Goal: Information Seeking & Learning: Learn about a topic

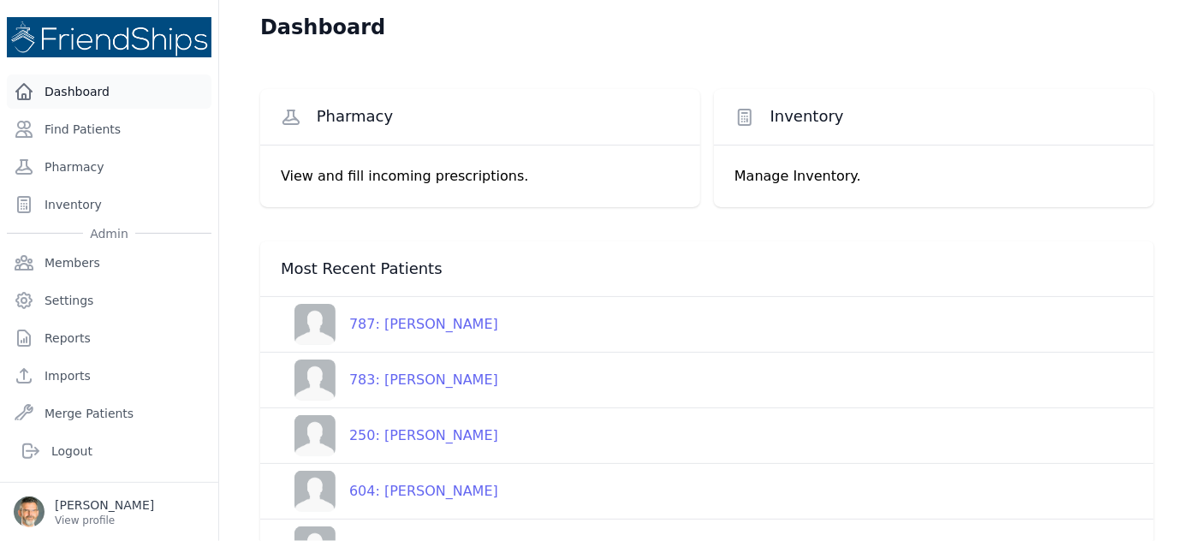
click at [66, 84] on link "Dashboard" at bounding box center [109, 91] width 205 height 34
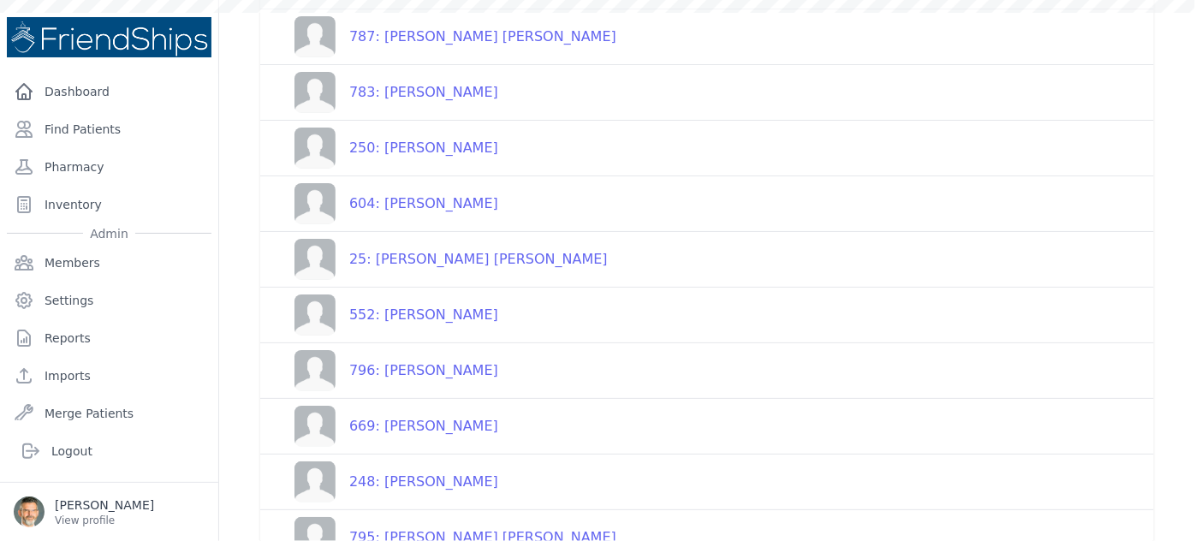
scroll to position [324, 0]
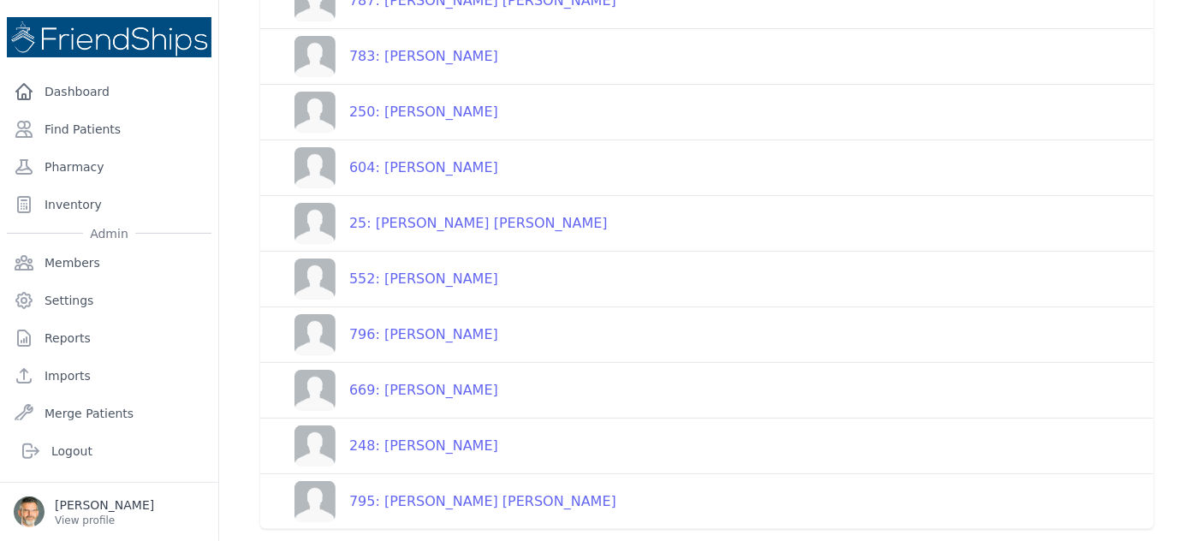
click at [432, 506] on div "795: [PERSON_NAME] [PERSON_NAME]" at bounding box center [476, 502] width 281 height 21
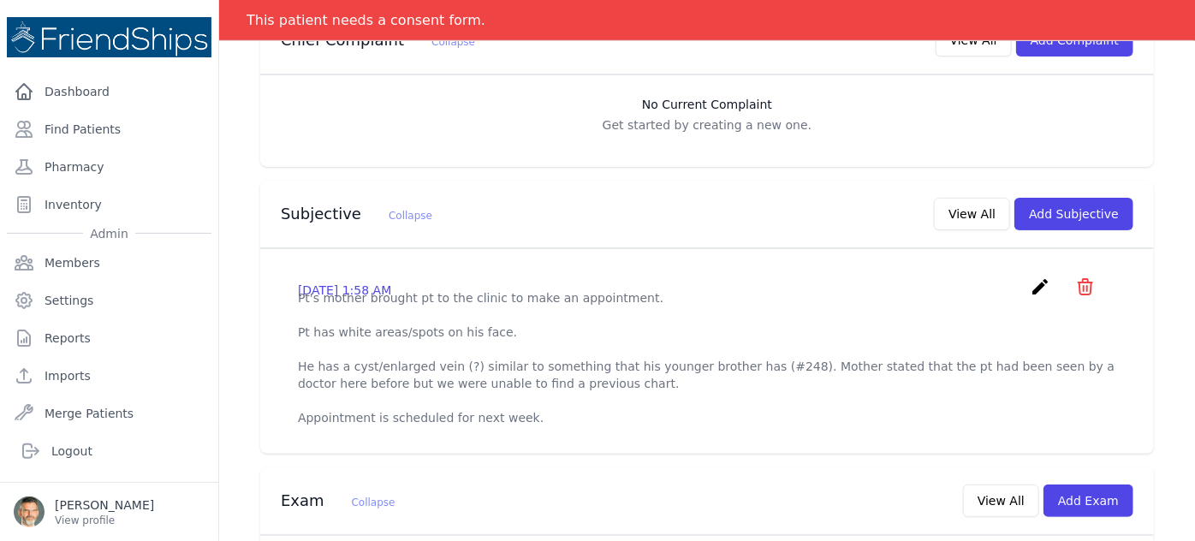
scroll to position [480, 0]
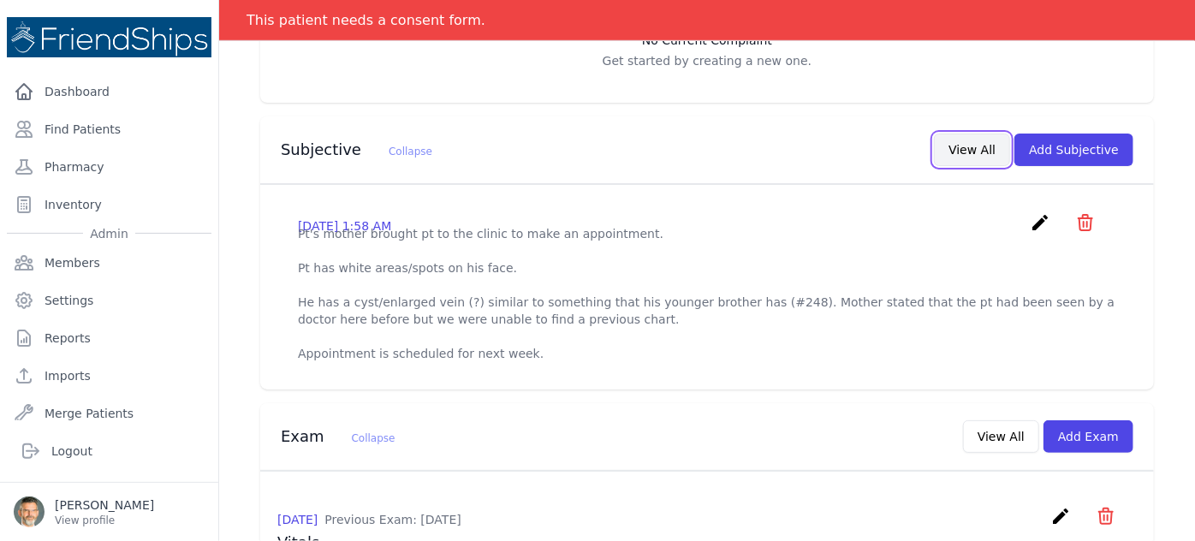
click at [950, 134] on button "View All" at bounding box center [972, 150] width 76 height 33
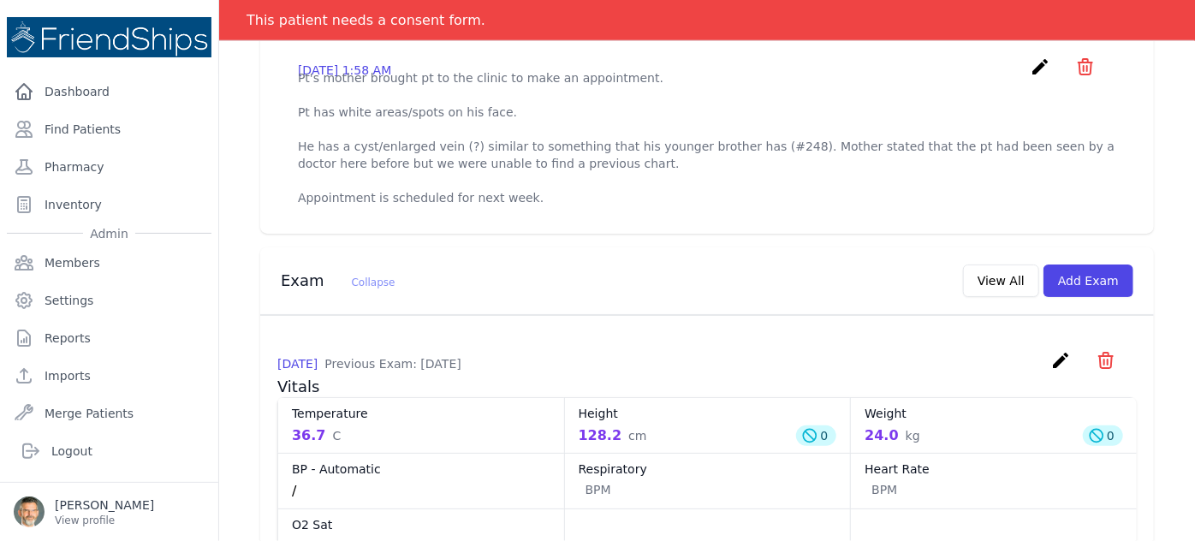
scroll to position [0, 0]
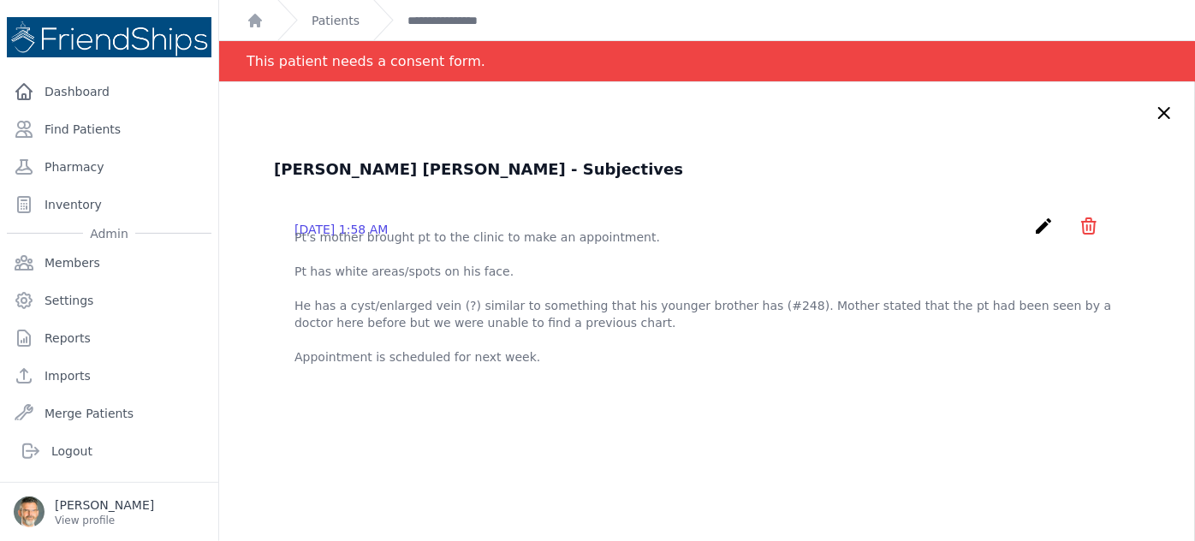
click at [1154, 111] on icon at bounding box center [1164, 113] width 21 height 21
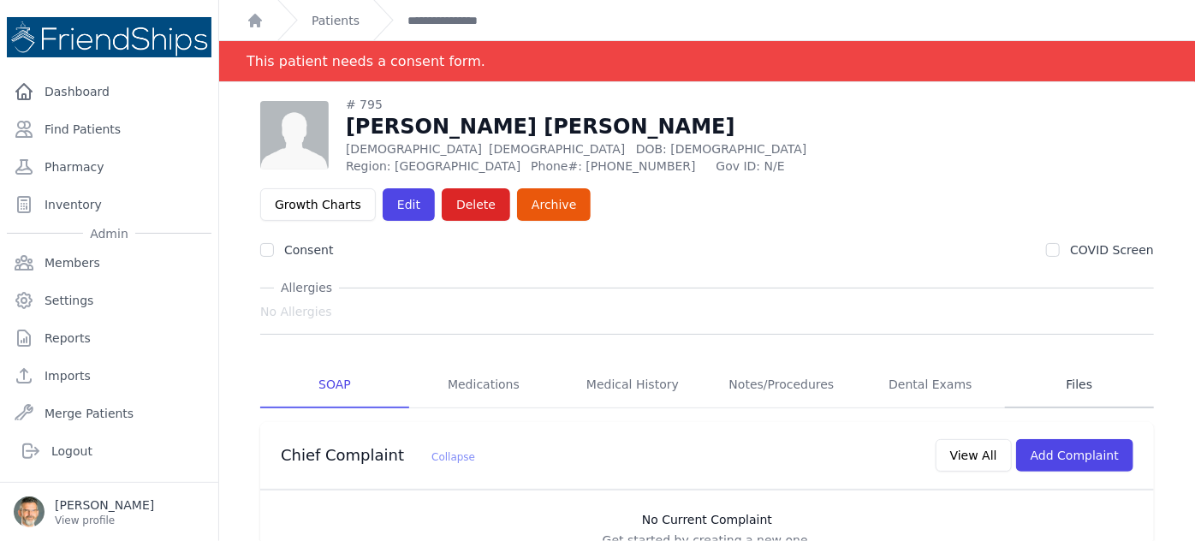
drag, startPoint x: 1062, startPoint y: 339, endPoint x: 1051, endPoint y: 336, distance: 11.6
click at [1061, 362] on link "Files" at bounding box center [1079, 385] width 149 height 46
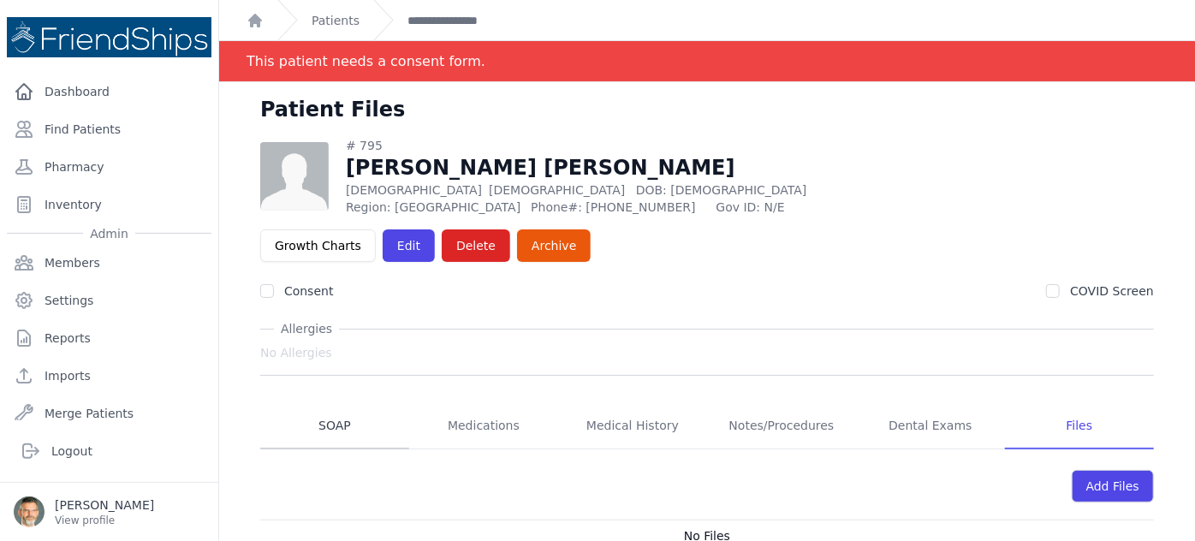
click at [336, 403] on link "SOAP" at bounding box center [334, 426] width 149 height 46
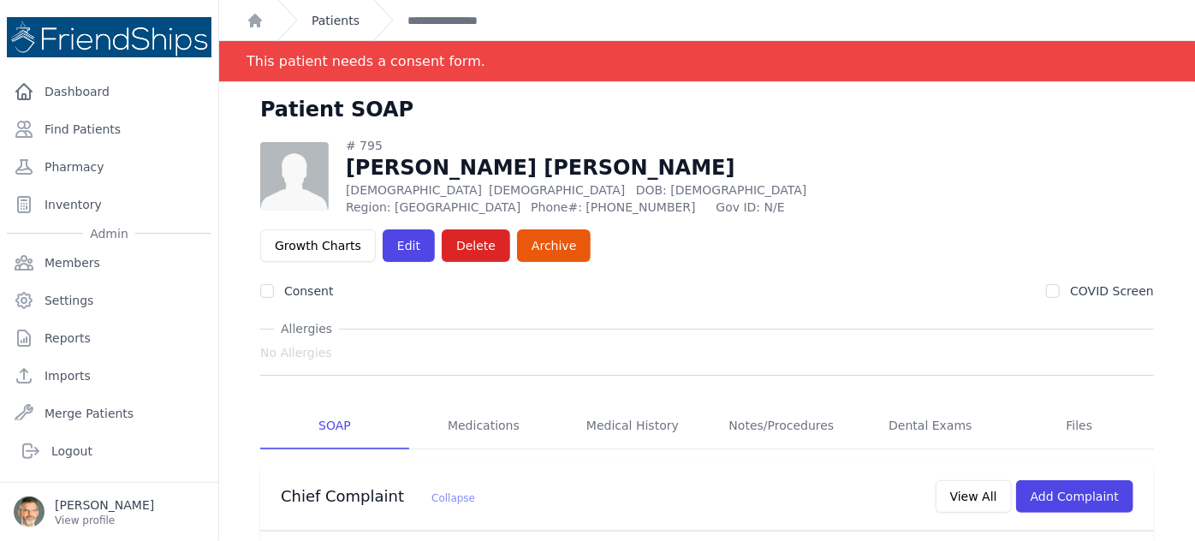
click at [329, 20] on link "Patients" at bounding box center [336, 20] width 48 height 17
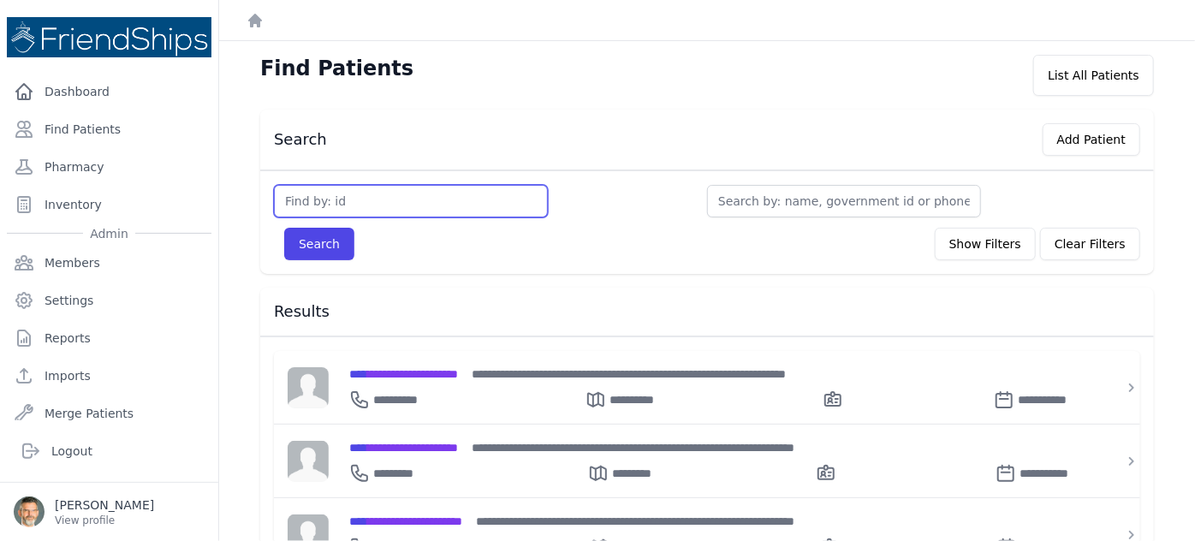
click at [327, 200] on input "text" at bounding box center [411, 201] width 274 height 33
type input "381"
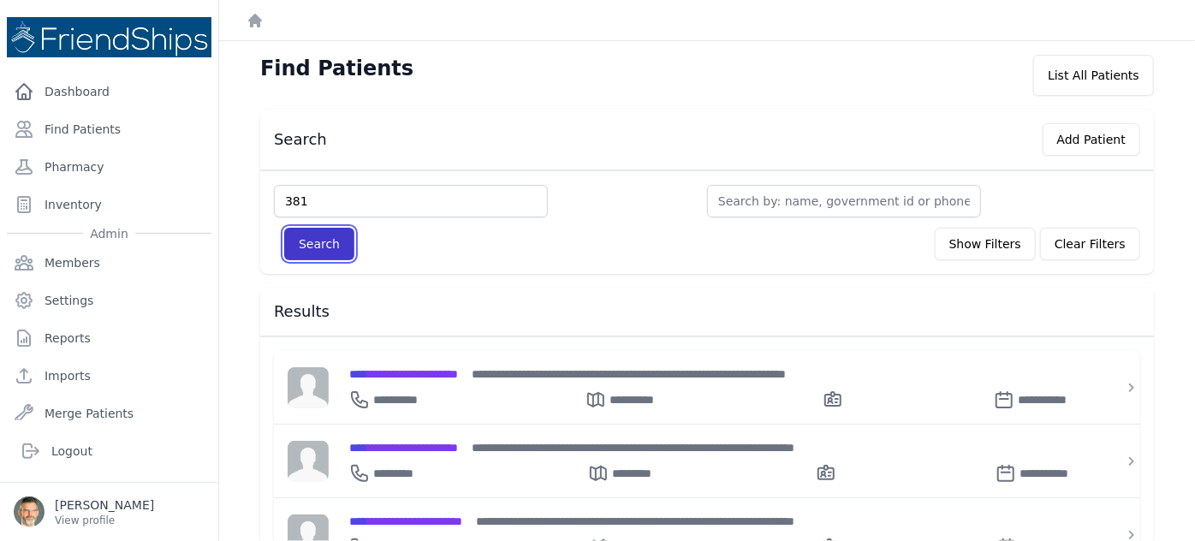
click at [317, 231] on button "Search" at bounding box center [319, 244] width 70 height 33
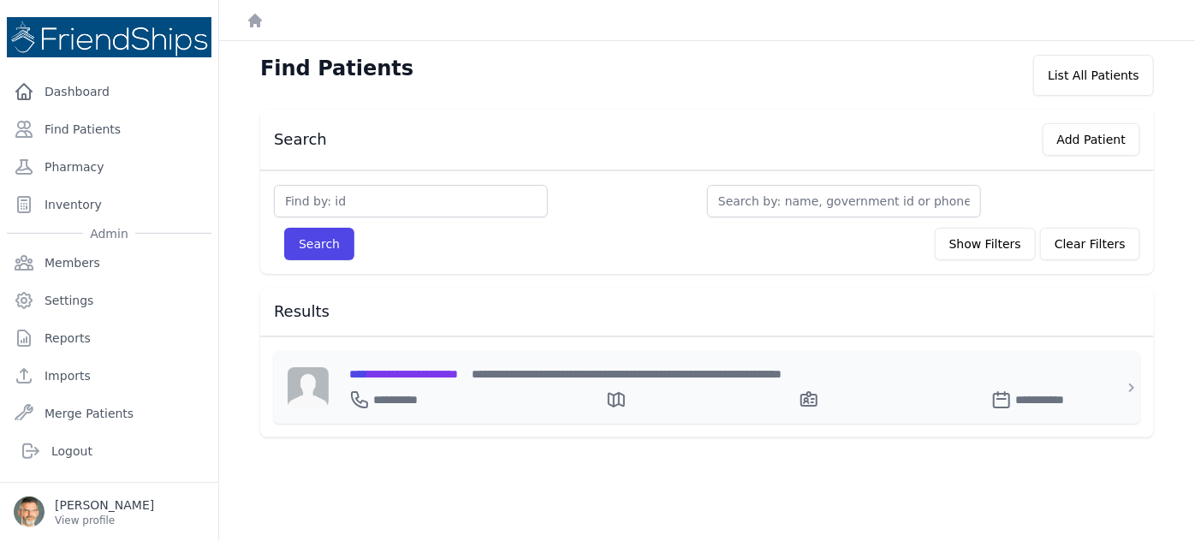
click at [415, 370] on span "**********" at bounding box center [403, 374] width 109 height 12
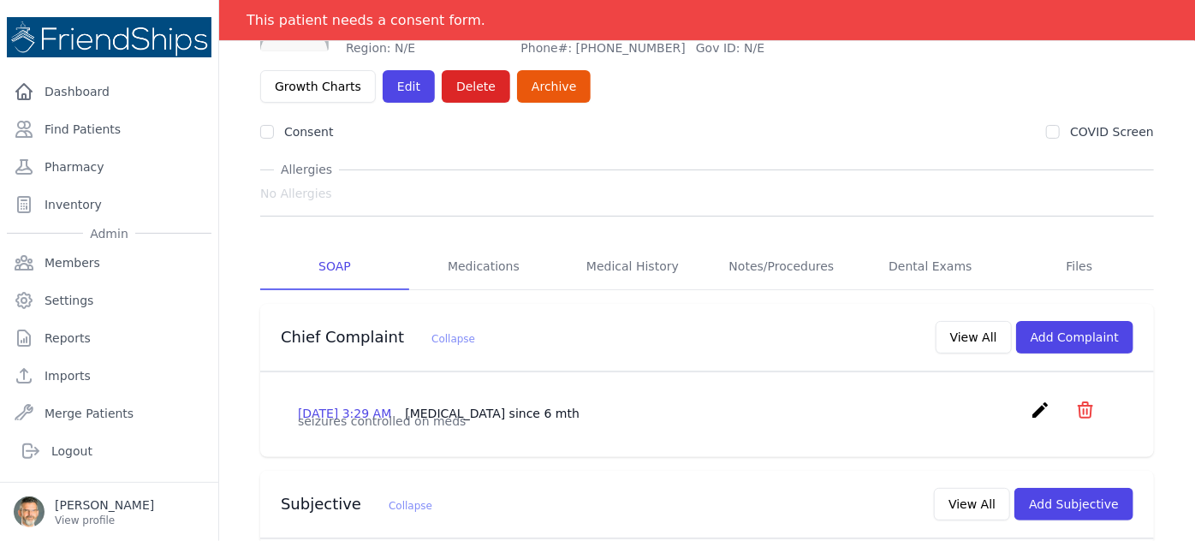
scroll to position [233, 0]
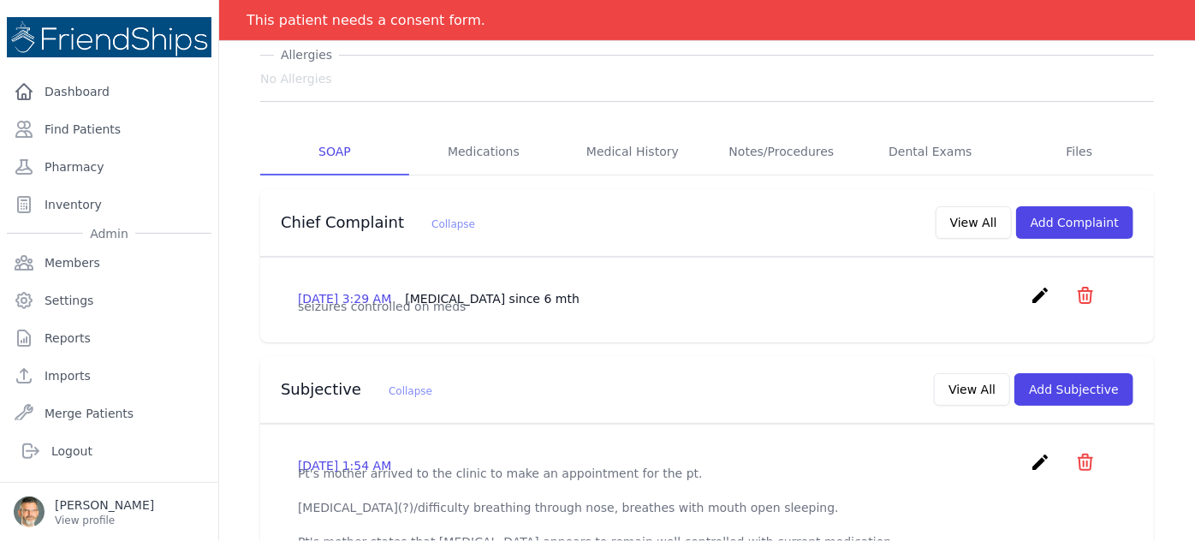
drag, startPoint x: 1166, startPoint y: 25, endPoint x: 1114, endPoint y: 45, distance: 55.8
click at [1166, 0] on div at bounding box center [597, 0] width 1195 height 0
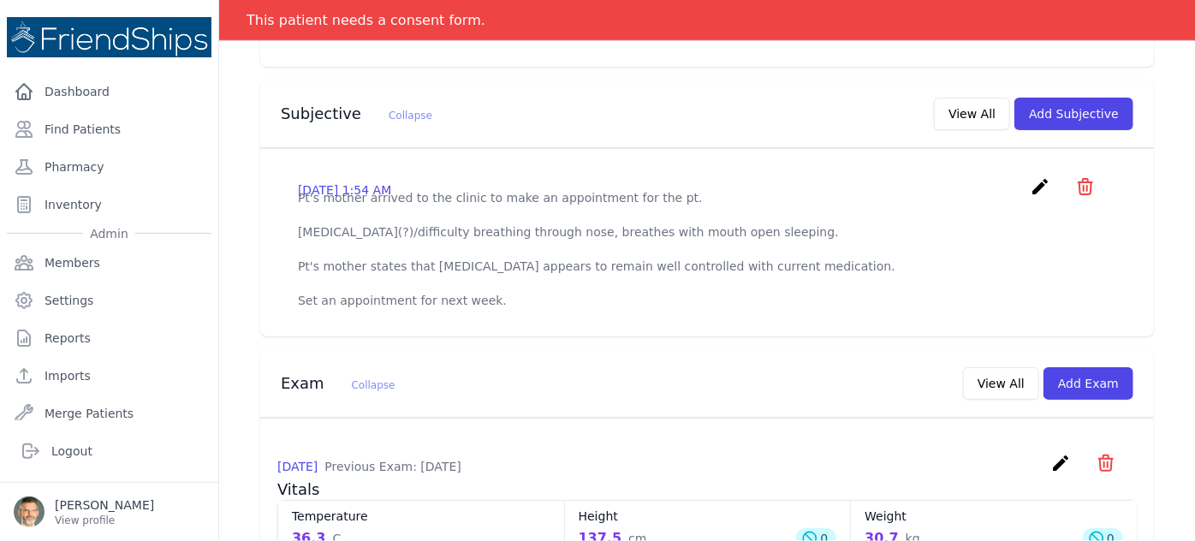
scroll to position [467, 0]
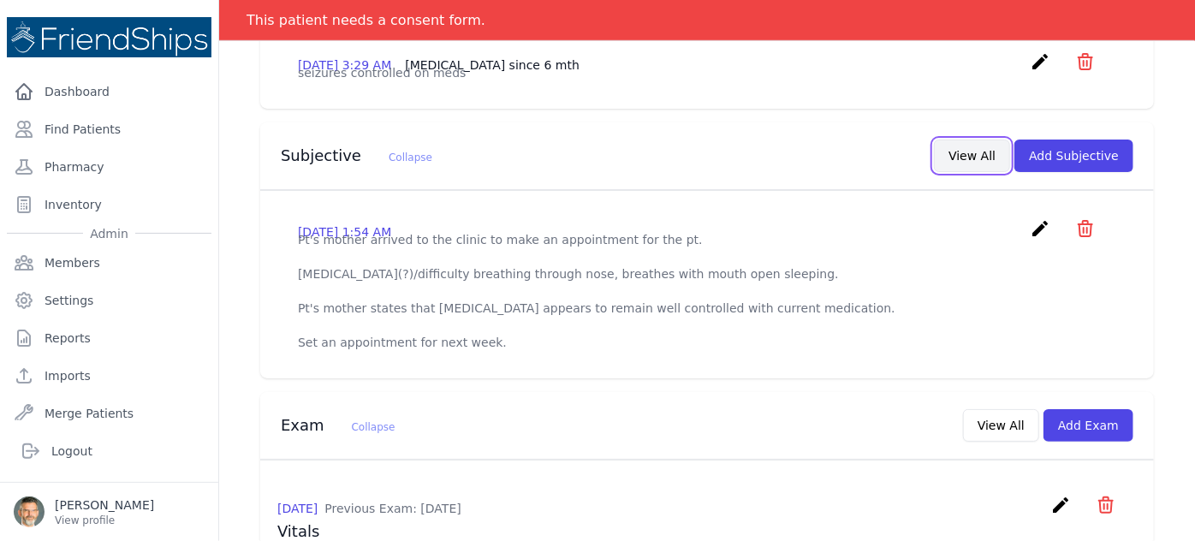
click at [971, 140] on button "View All" at bounding box center [972, 156] width 76 height 33
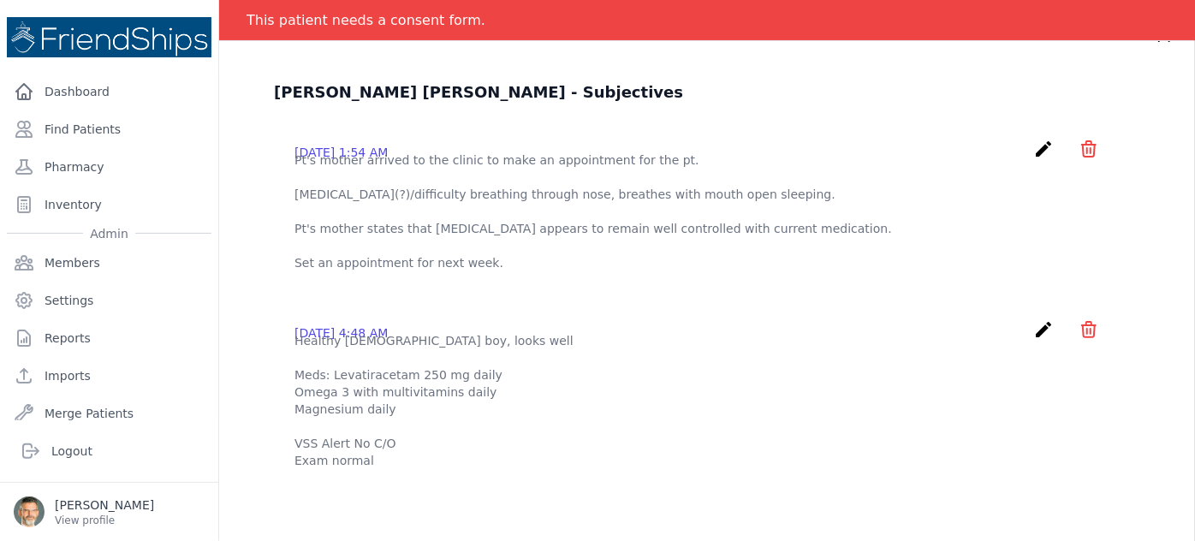
scroll to position [0, 0]
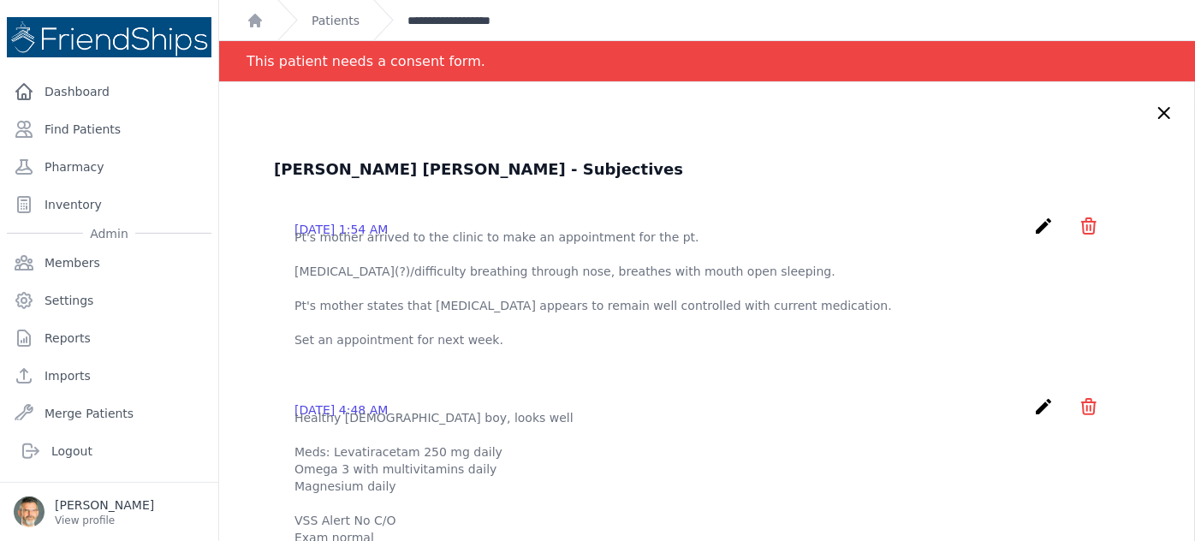
click at [447, 18] on link "**********" at bounding box center [479, 20] width 142 height 17
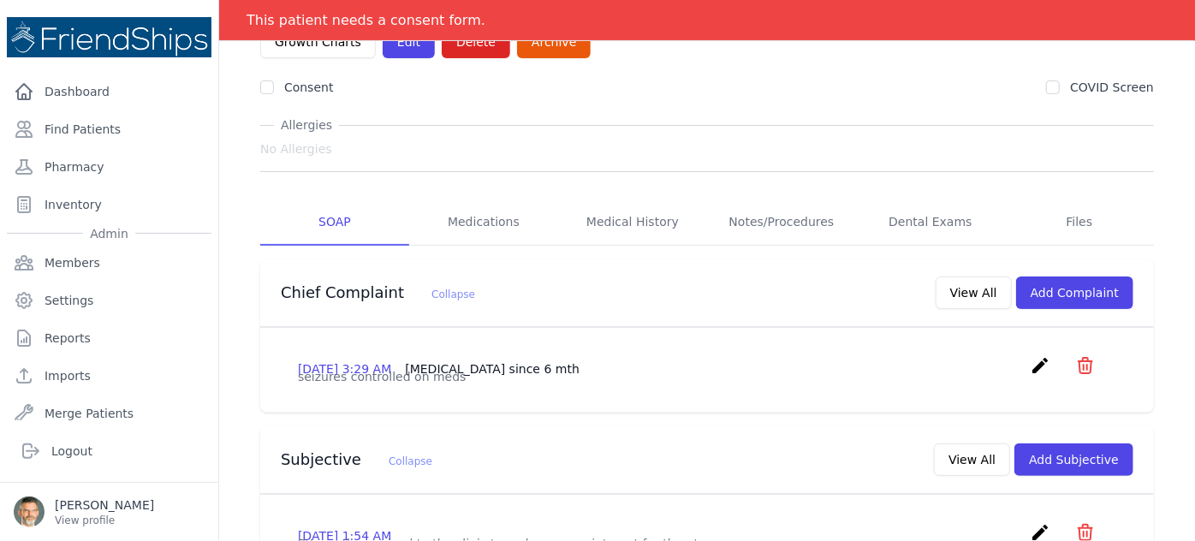
scroll to position [155, 0]
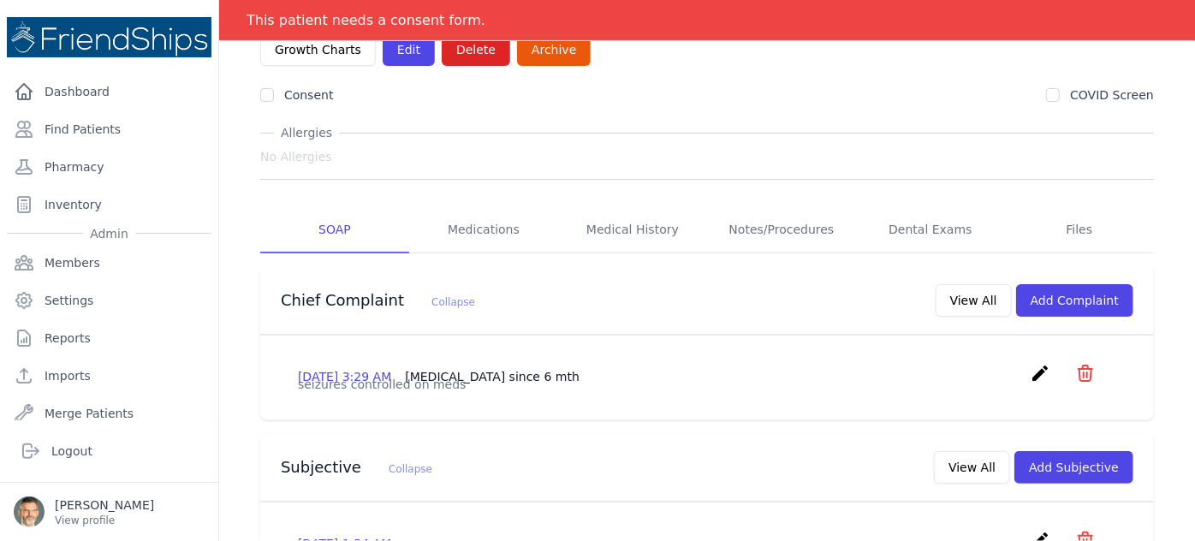
click at [1075, 363] on icon "icon" at bounding box center [1085, 373] width 21 height 21
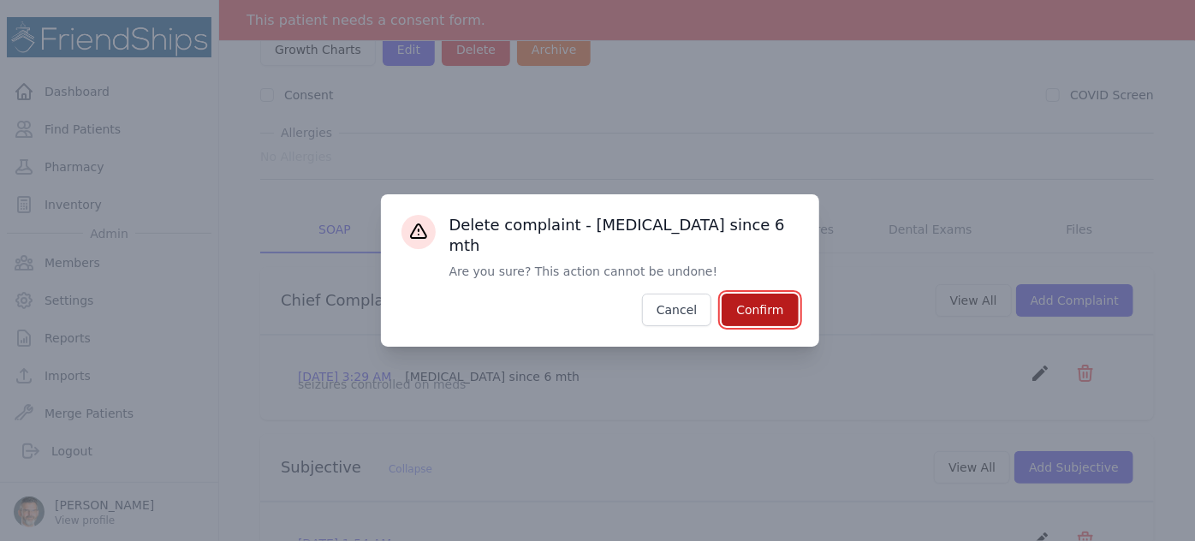
click at [766, 297] on button "Confirm" at bounding box center [760, 310] width 76 height 33
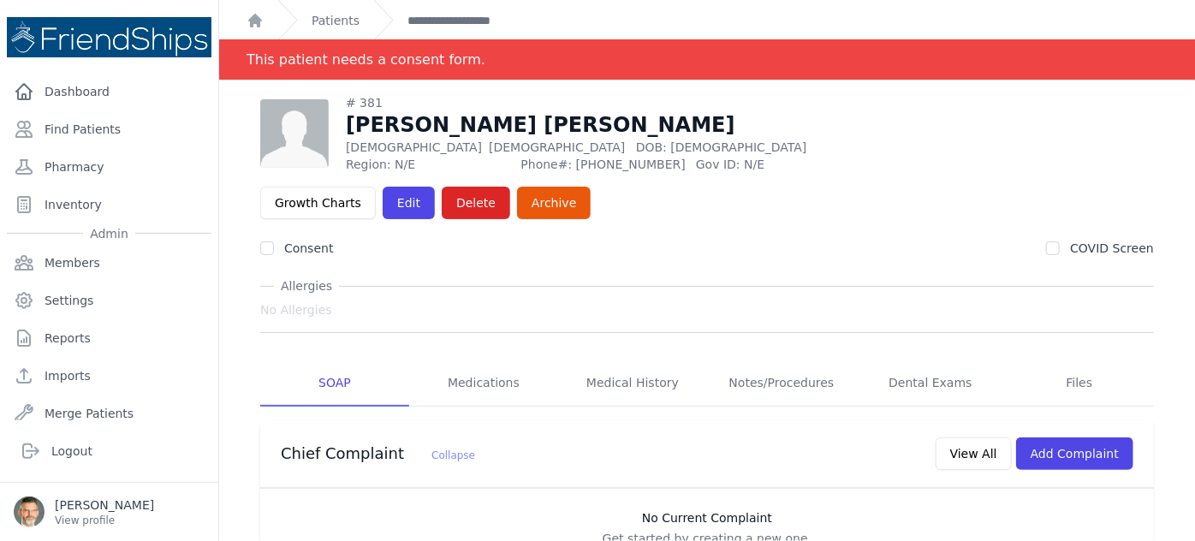
scroll to position [0, 0]
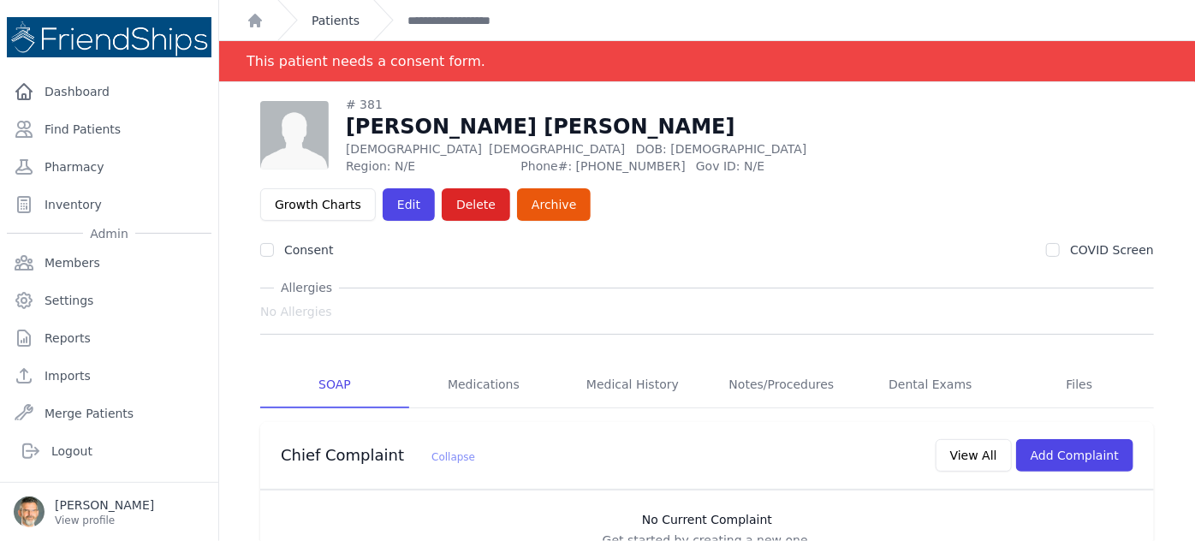
click at [346, 14] on link "Patients" at bounding box center [336, 20] width 48 height 17
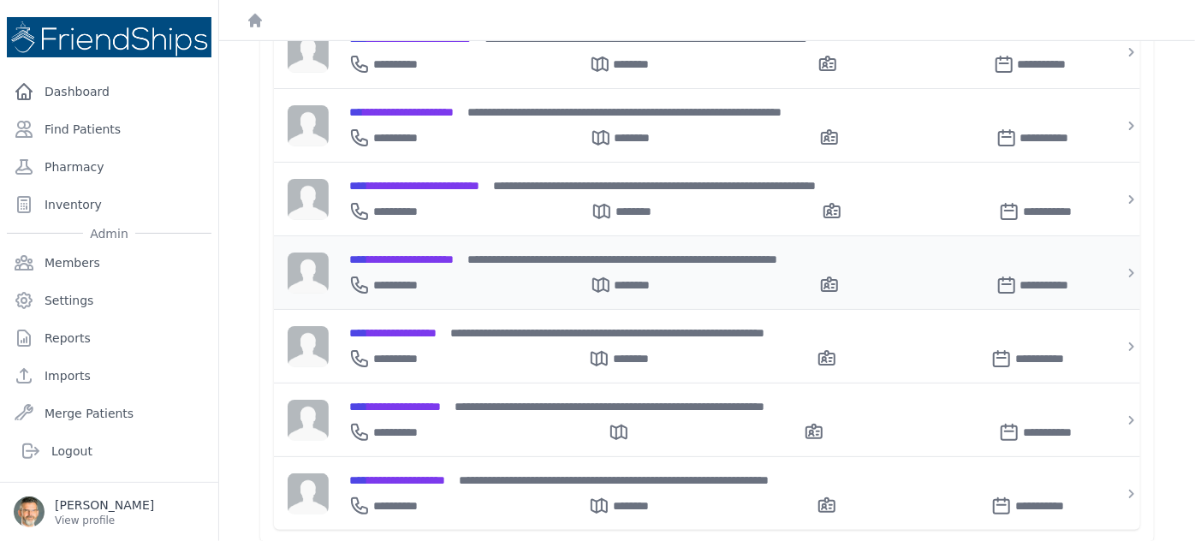
scroll to position [559, 0]
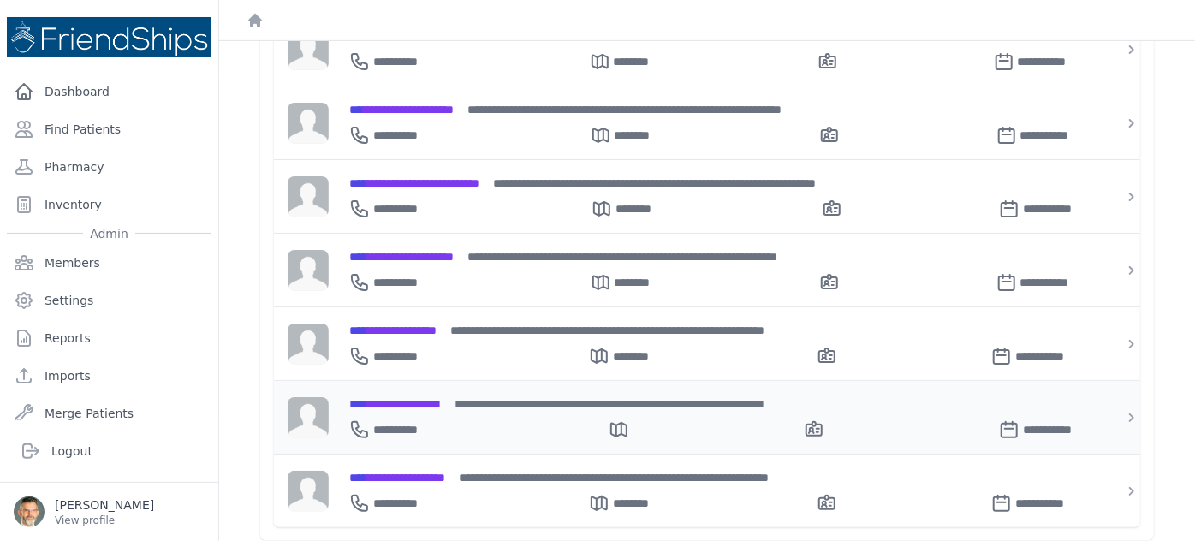
click at [420, 398] on span "**********" at bounding box center [395, 404] width 92 height 12
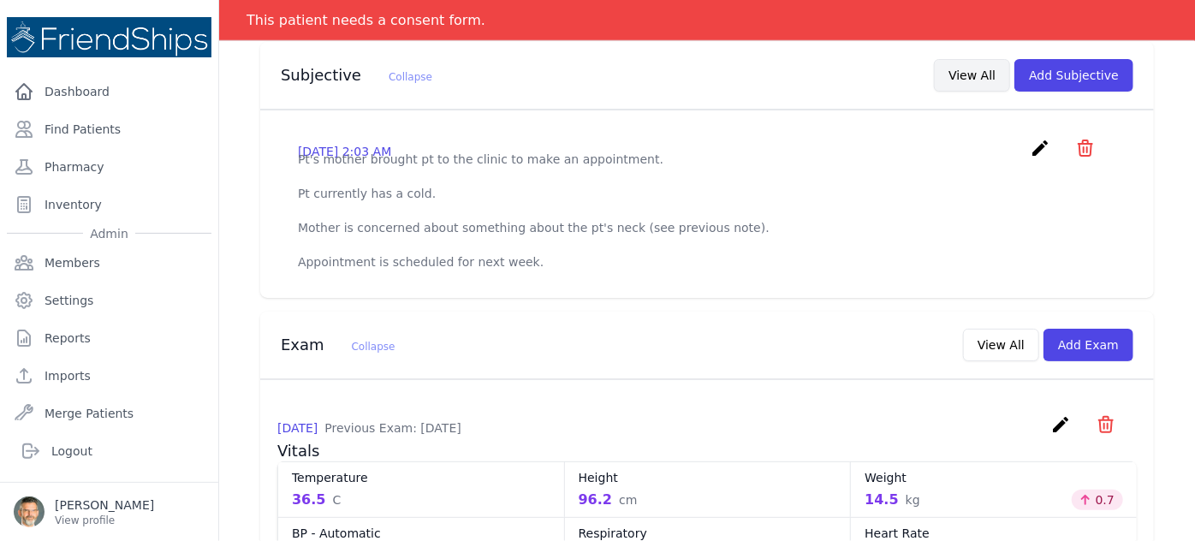
scroll to position [481, 0]
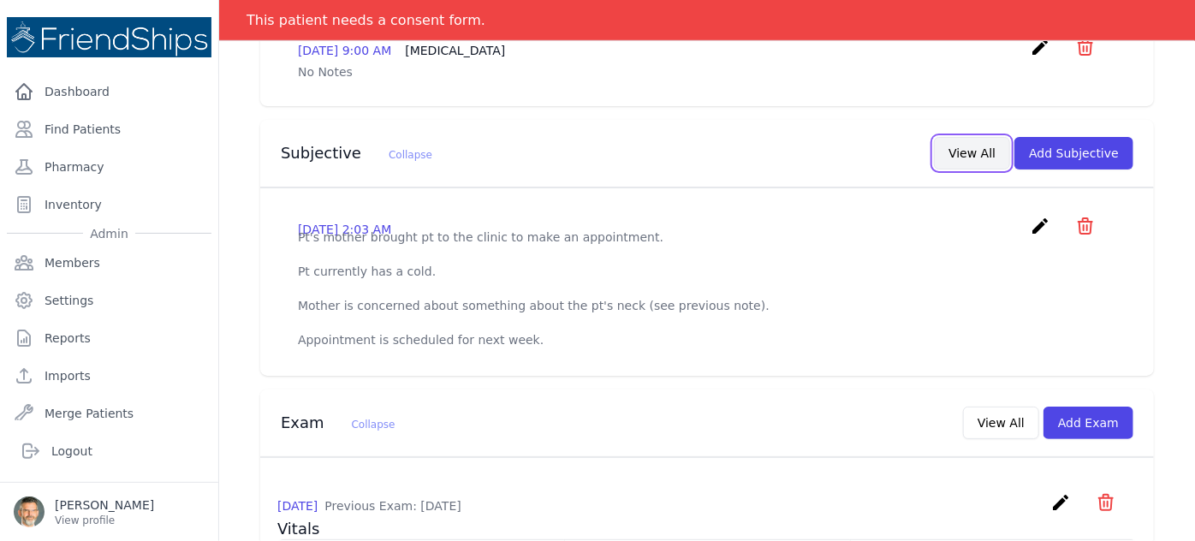
click at [956, 137] on button "View All" at bounding box center [972, 153] width 76 height 33
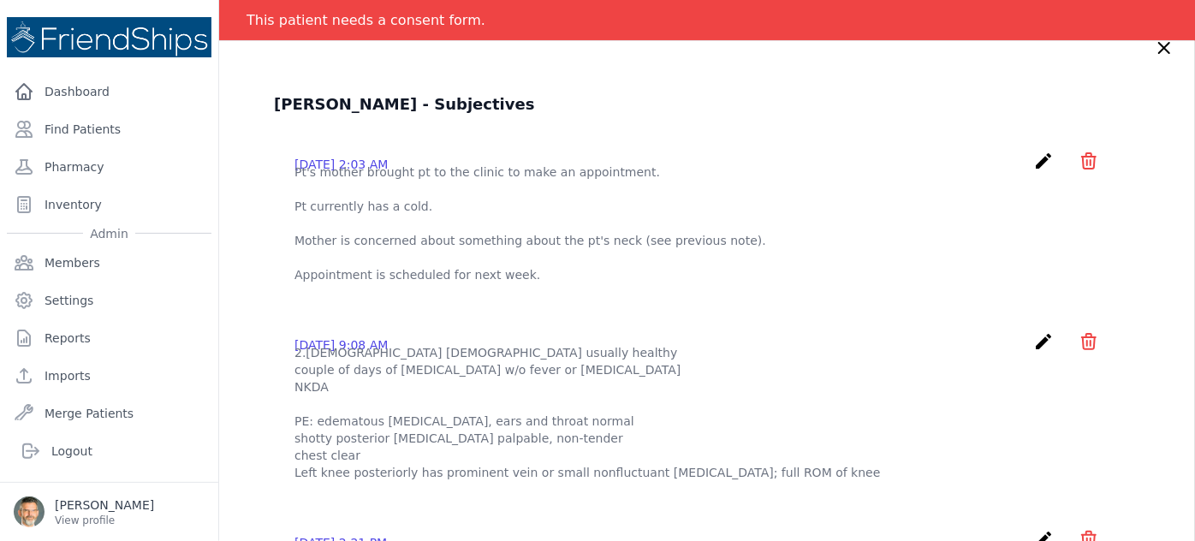
scroll to position [0, 0]
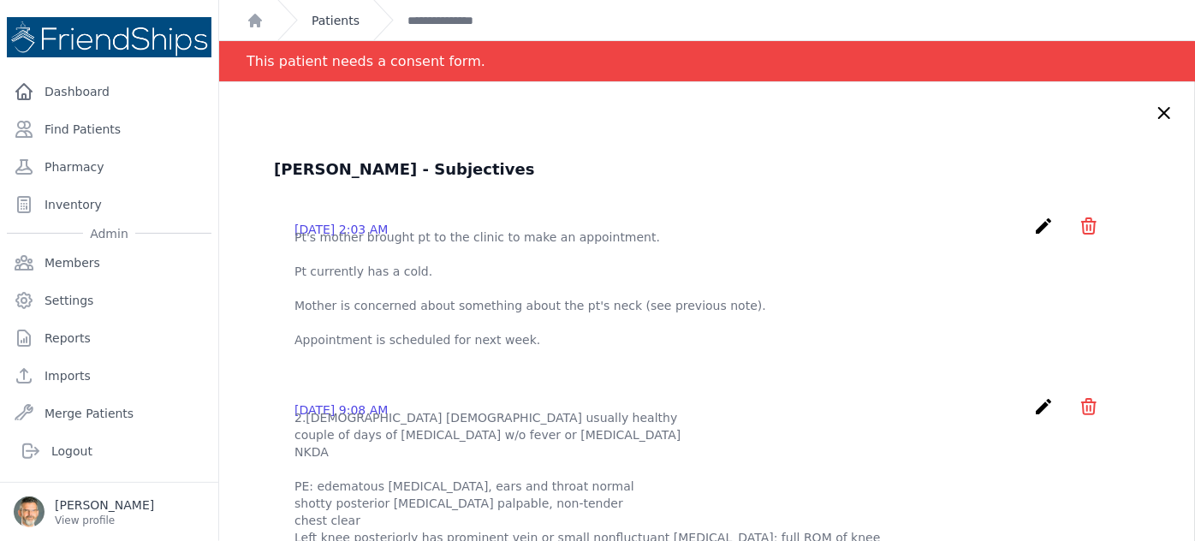
click at [334, 21] on link "Patients" at bounding box center [336, 20] width 48 height 17
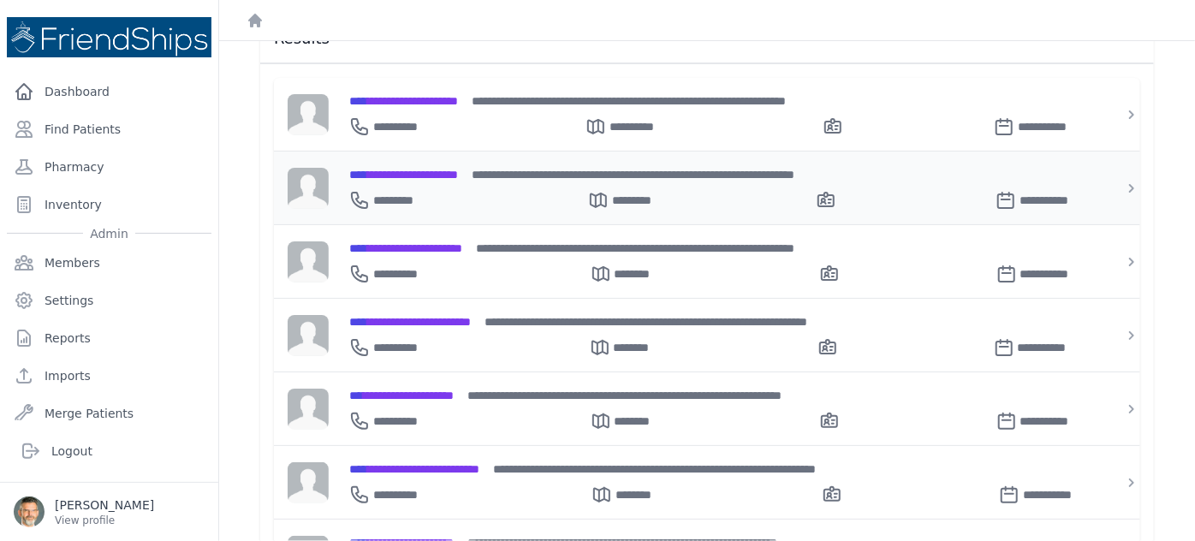
scroll to position [311, 0]
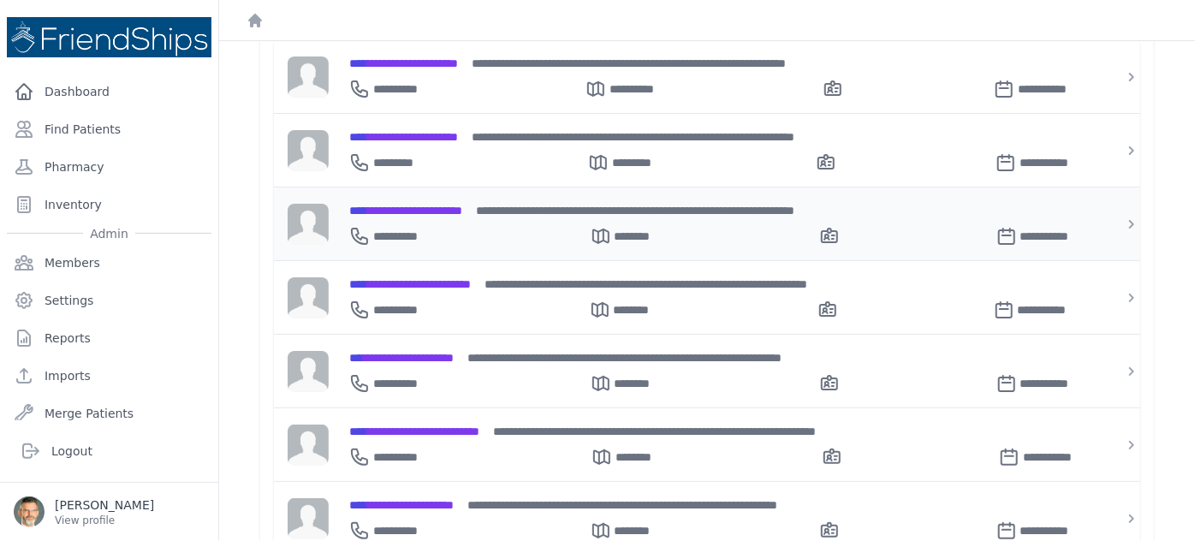
click at [432, 205] on span "**********" at bounding box center [405, 211] width 113 height 12
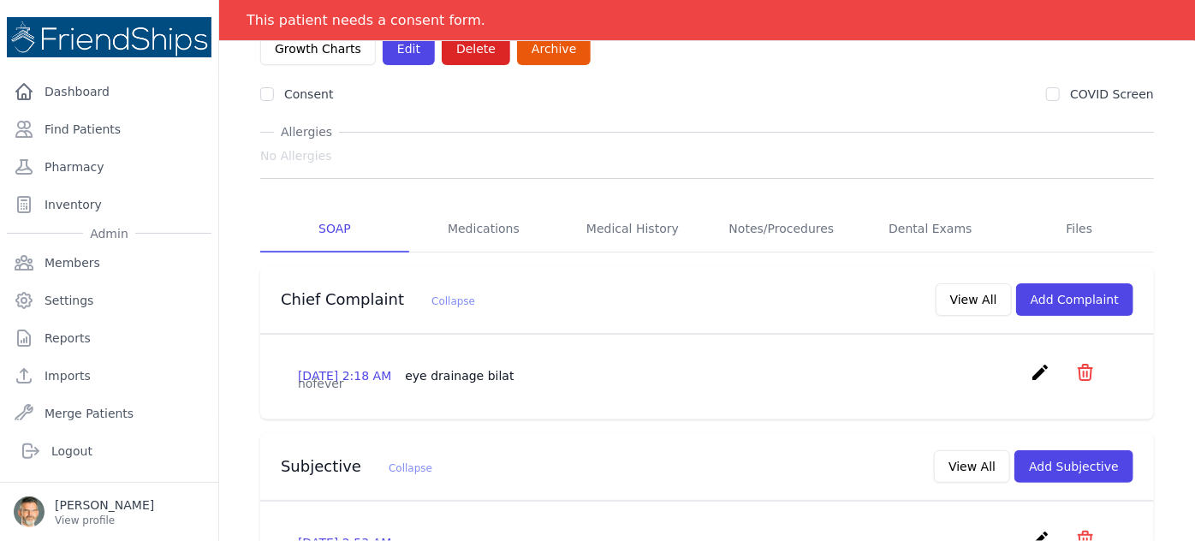
scroll to position [155, 0]
click at [1063, 207] on link "Files" at bounding box center [1079, 230] width 149 height 46
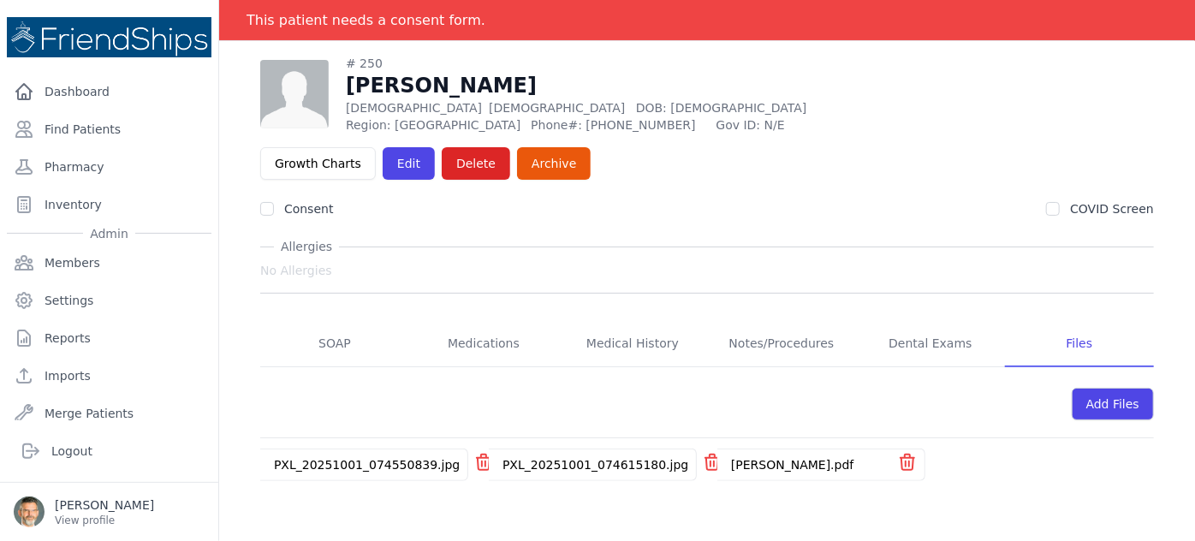
click at [361, 458] on link "PXL_20251001_074550839.jpg" at bounding box center [367, 465] width 186 height 14
click at [571, 458] on link "PXL_20251001_074615180.jpg" at bounding box center [596, 465] width 186 height 14
click at [778, 458] on link "Shaghaf Ahmed Shabib.pdf" at bounding box center [792, 465] width 122 height 14
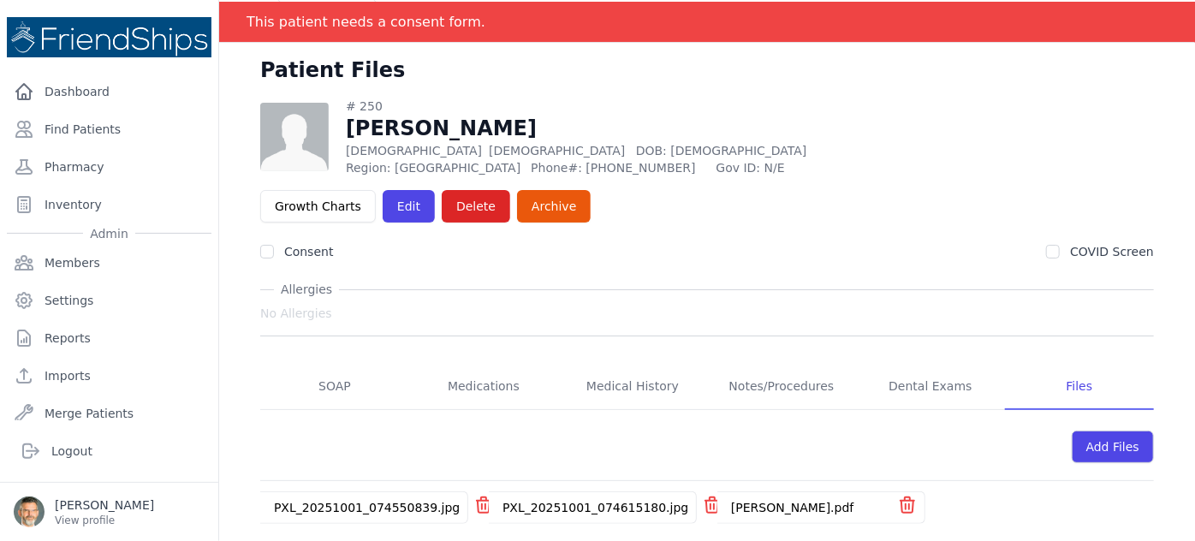
scroll to position [0, 0]
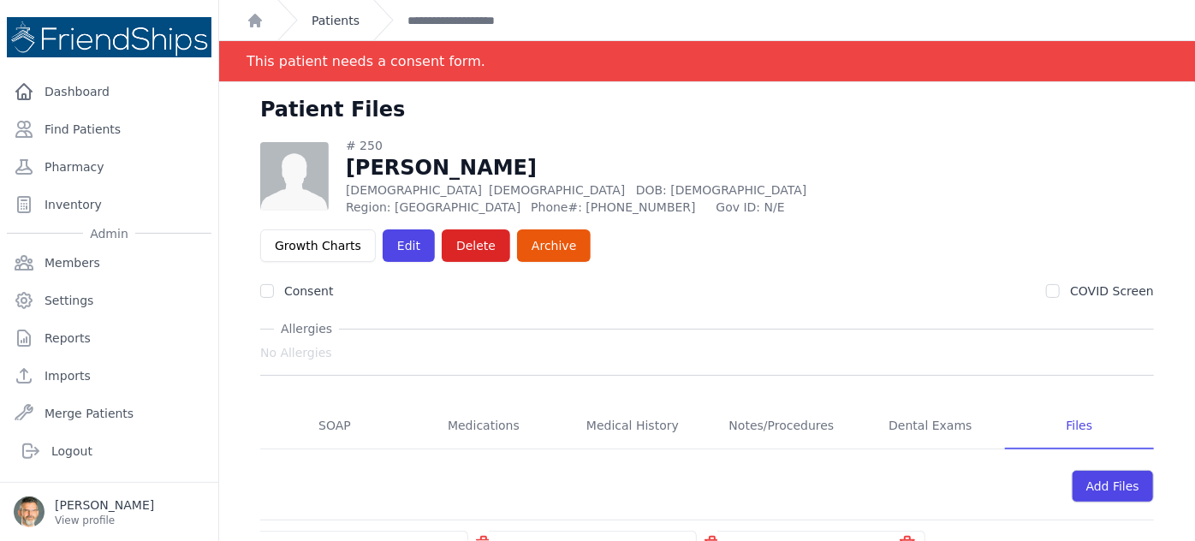
click at [331, 23] on link "Patients" at bounding box center [336, 20] width 48 height 17
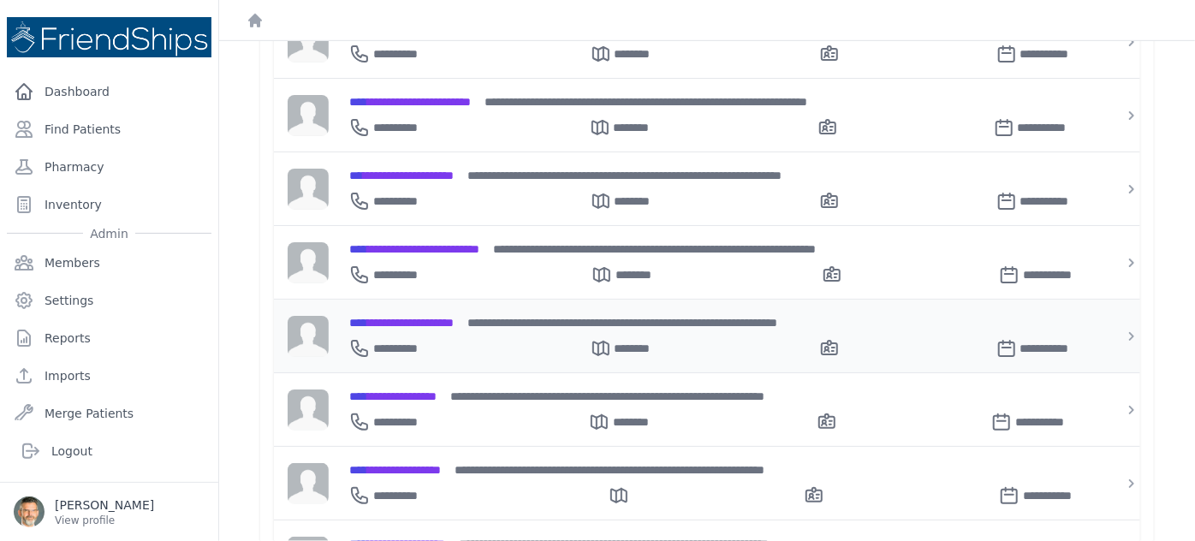
scroll to position [545, 0]
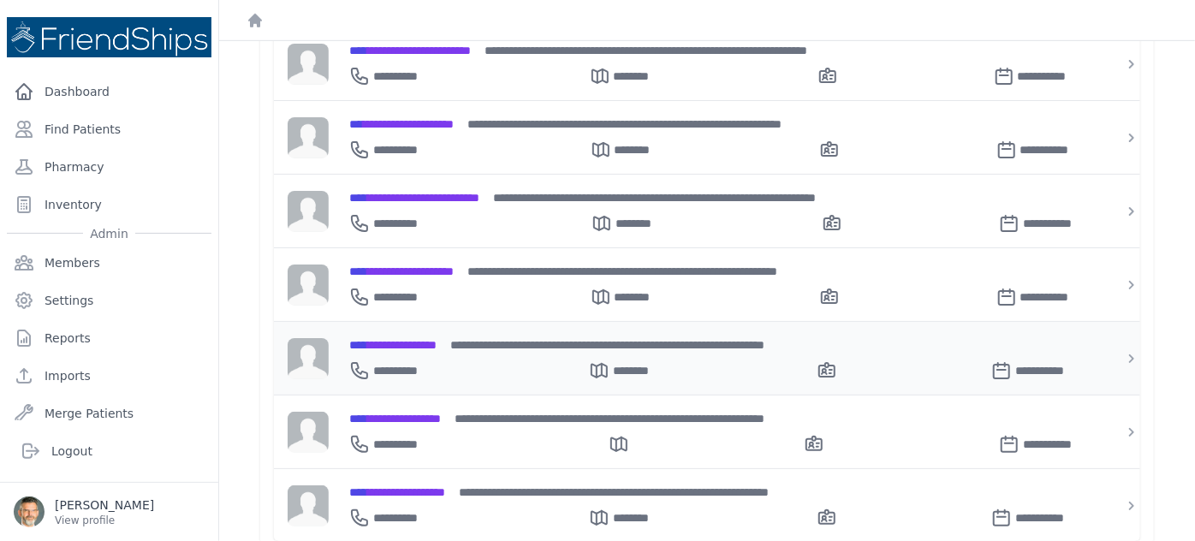
click at [402, 339] on span "**********" at bounding box center [392, 345] width 87 height 12
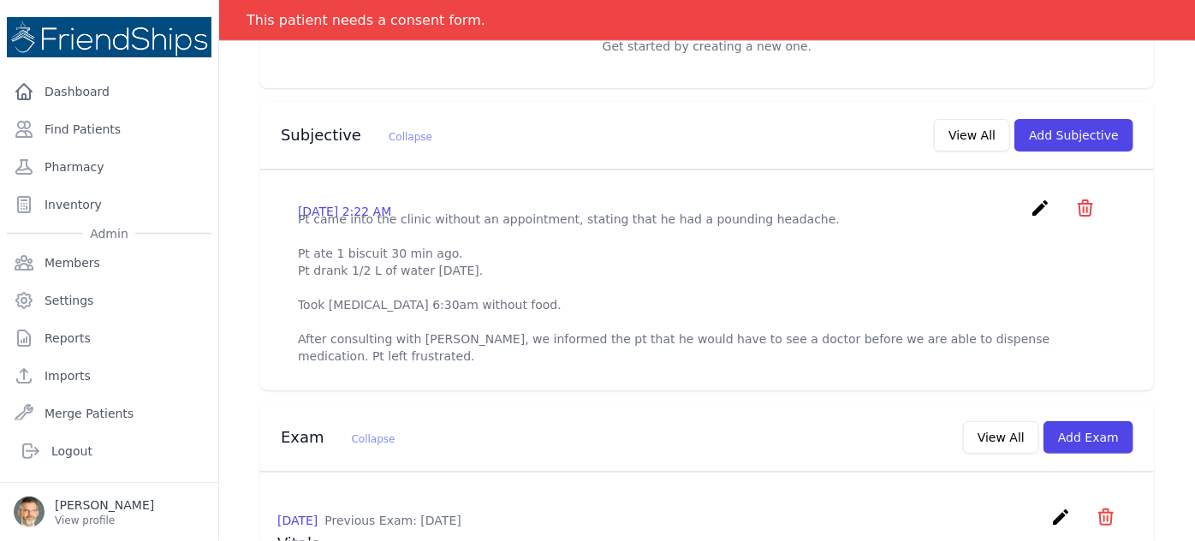
scroll to position [466, 0]
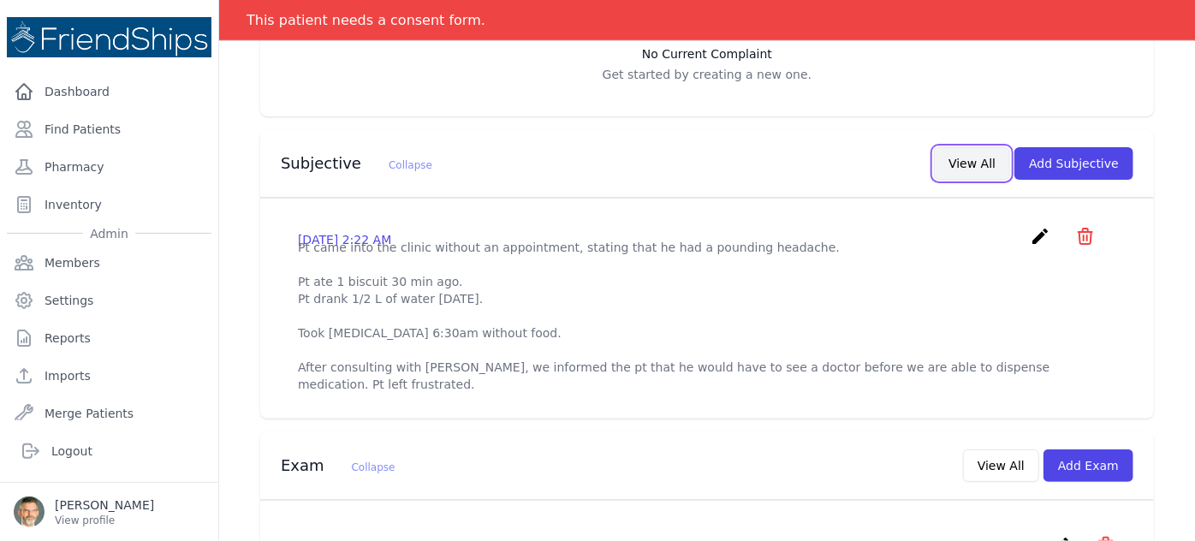
click at [959, 147] on button "View All" at bounding box center [972, 163] width 76 height 33
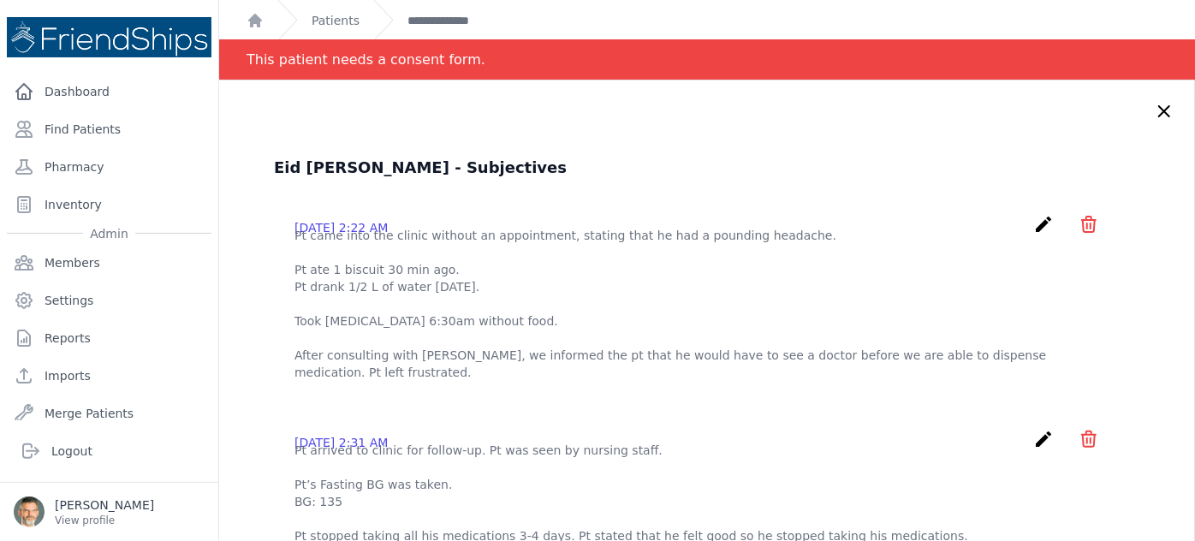
scroll to position [0, 0]
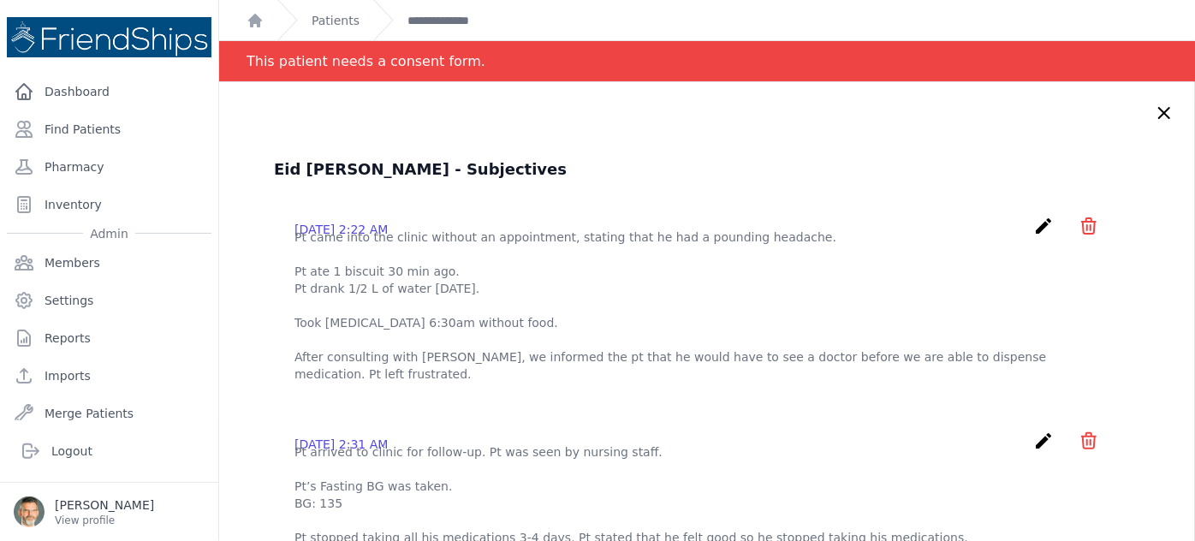
click at [1154, 110] on icon at bounding box center [1164, 113] width 21 height 21
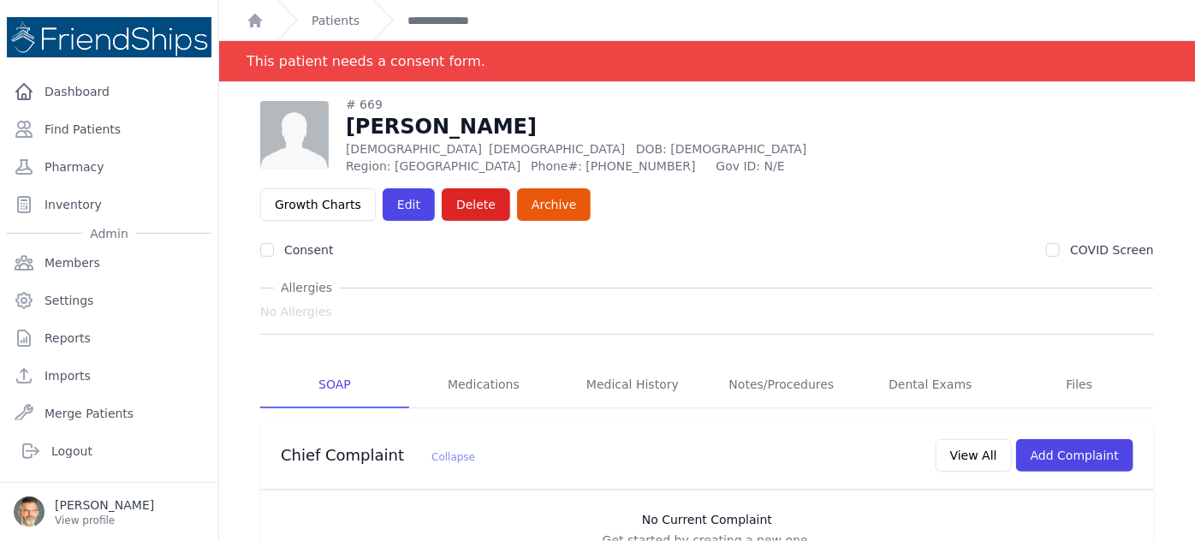
drag, startPoint x: 333, startPoint y: 21, endPoint x: 324, endPoint y: 45, distance: 25.8
click at [331, 21] on link "Patients" at bounding box center [336, 20] width 48 height 17
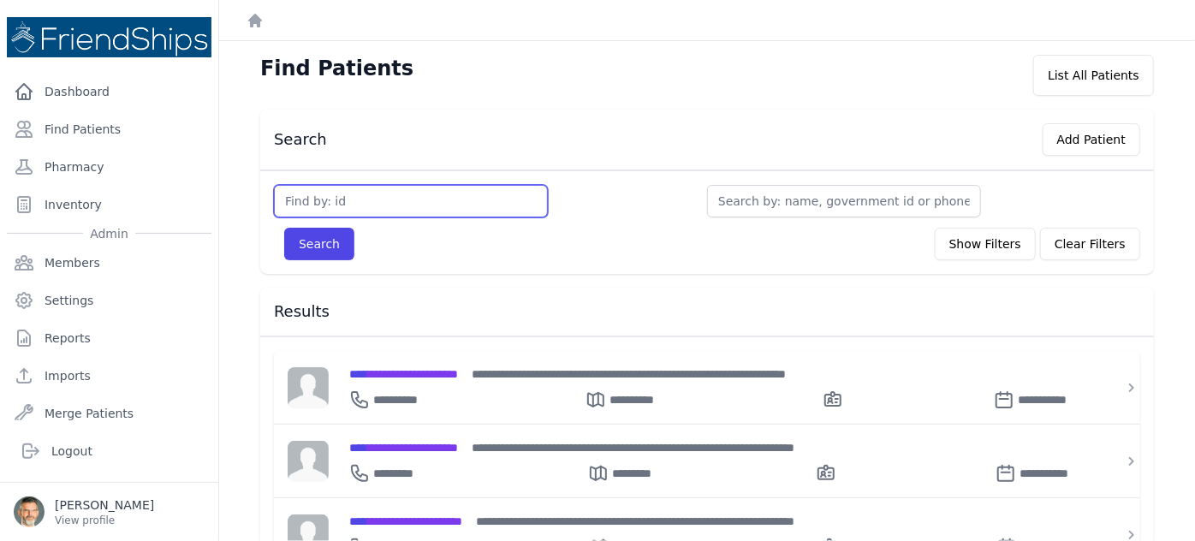
click at [340, 200] on input "text" at bounding box center [411, 201] width 274 height 33
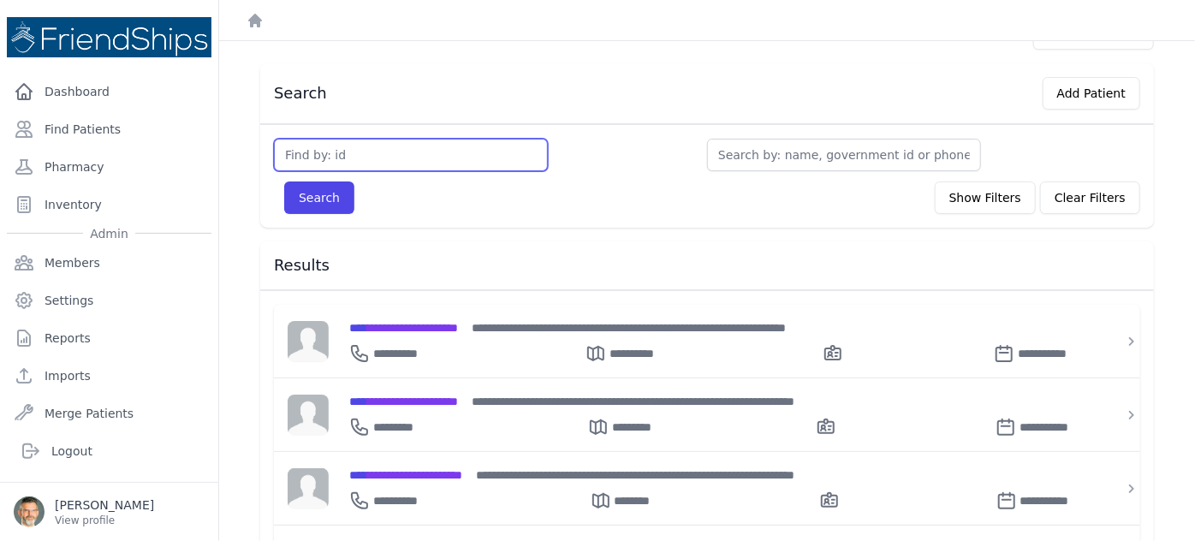
scroll to position [15, 0]
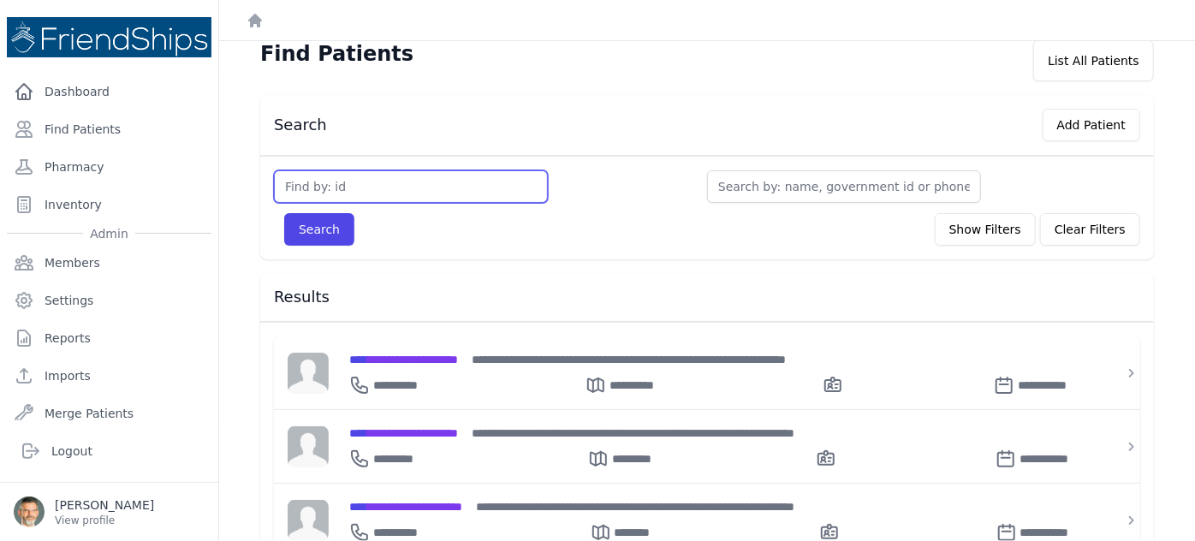
click at [370, 184] on input "text" at bounding box center [411, 186] width 274 height 33
type input "604"
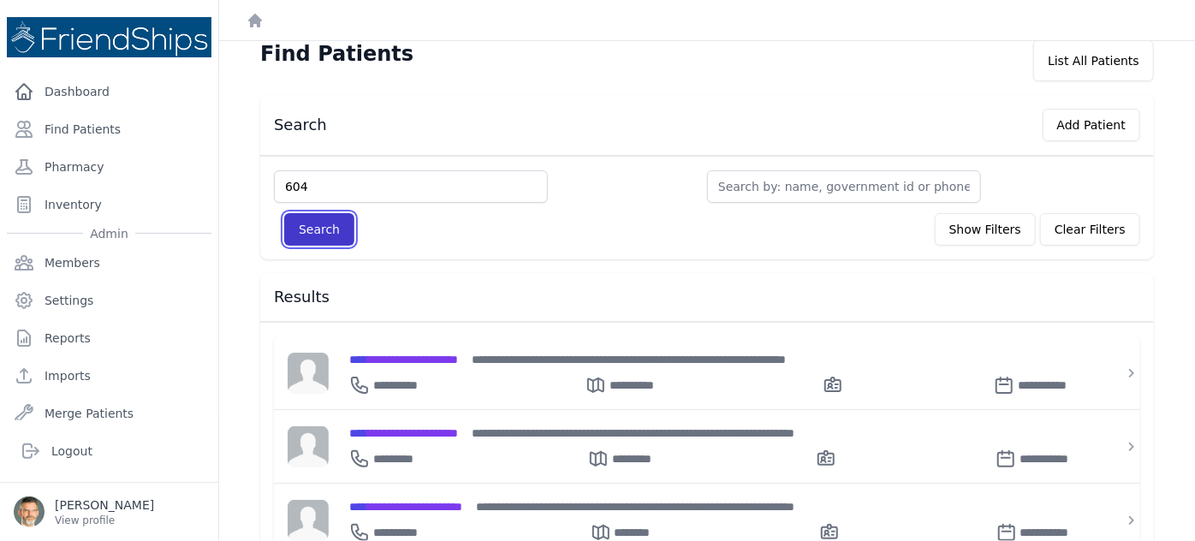
click at [306, 223] on button "Search" at bounding box center [319, 229] width 70 height 33
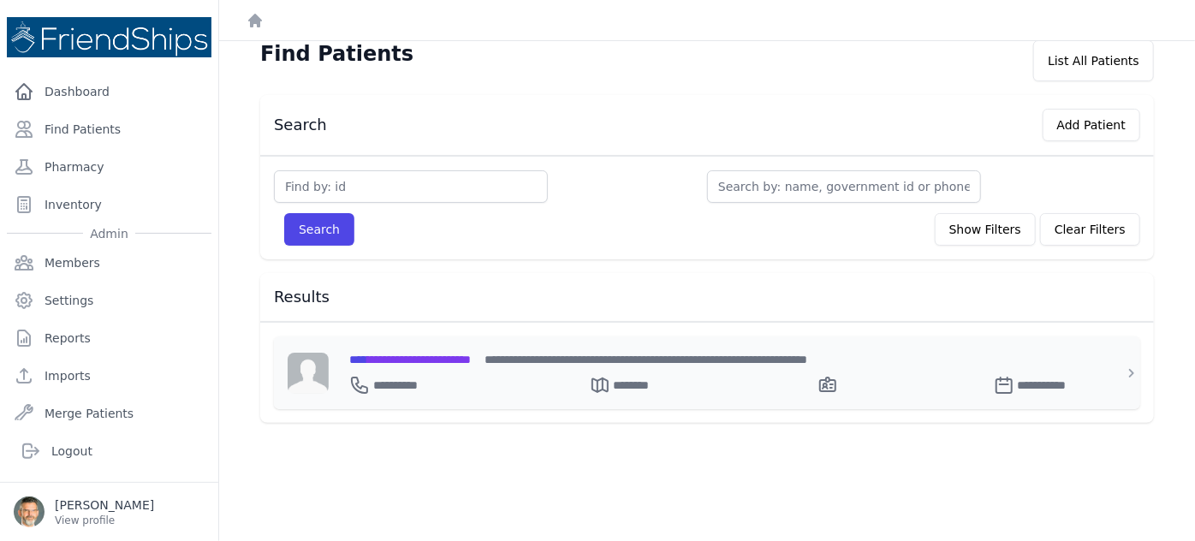
click at [420, 358] on span "**********" at bounding box center [410, 360] width 122 height 12
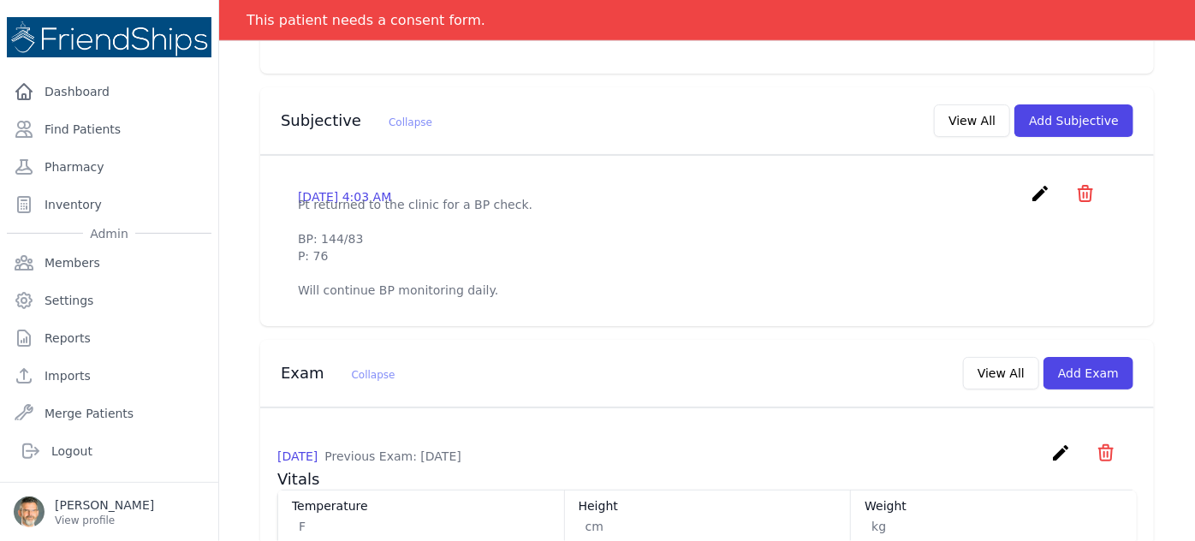
scroll to position [481, 0]
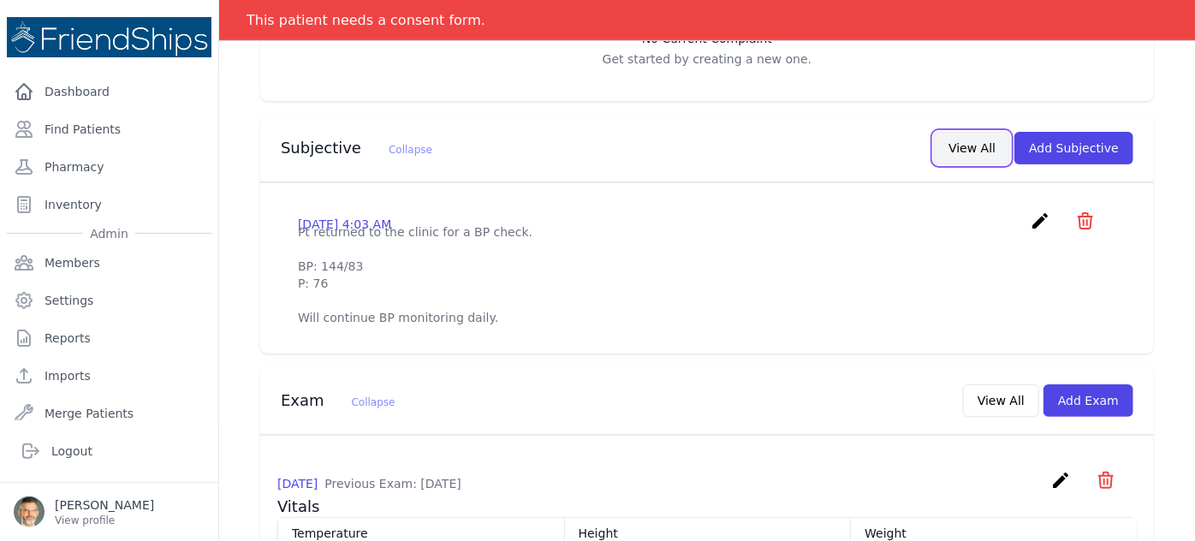
click at [980, 132] on button "View All" at bounding box center [972, 148] width 76 height 33
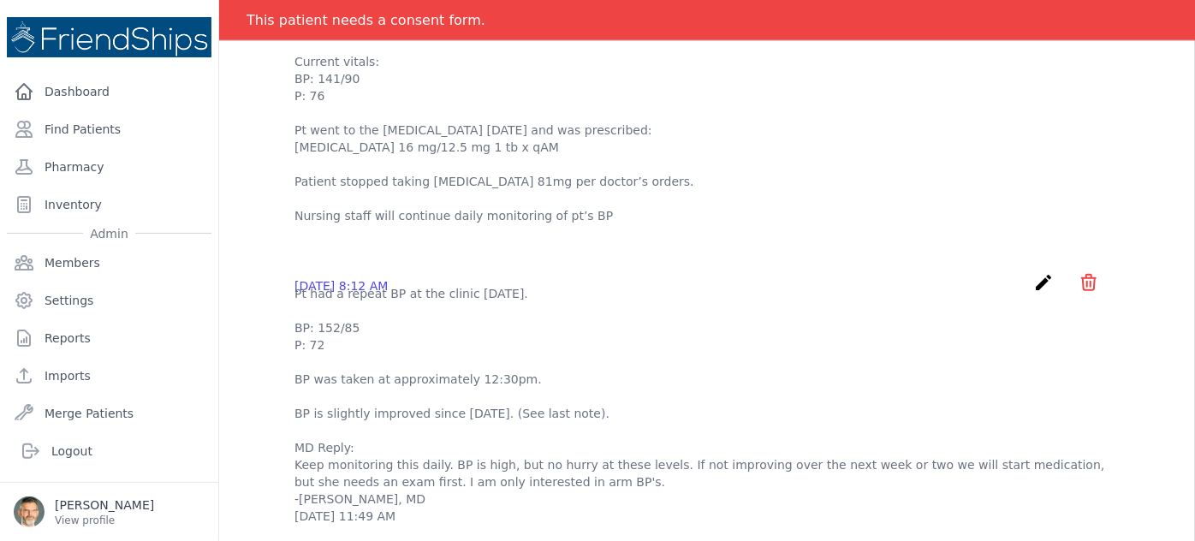
scroll to position [623, 0]
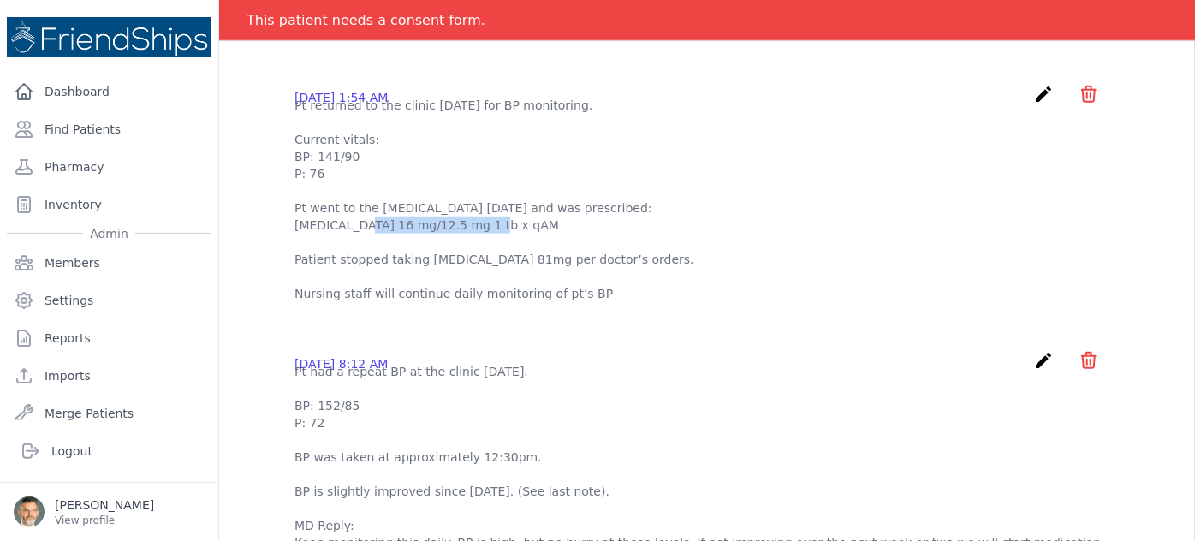
drag, startPoint x: 295, startPoint y: 307, endPoint x: 403, endPoint y: 305, distance: 108.8
click at [403, 302] on p "Pt returned to the clinic today for BP monitoring. Current vitals: BP: 141/90 P…" at bounding box center [707, 200] width 825 height 206
copy p "Candesartan Cilexetil"
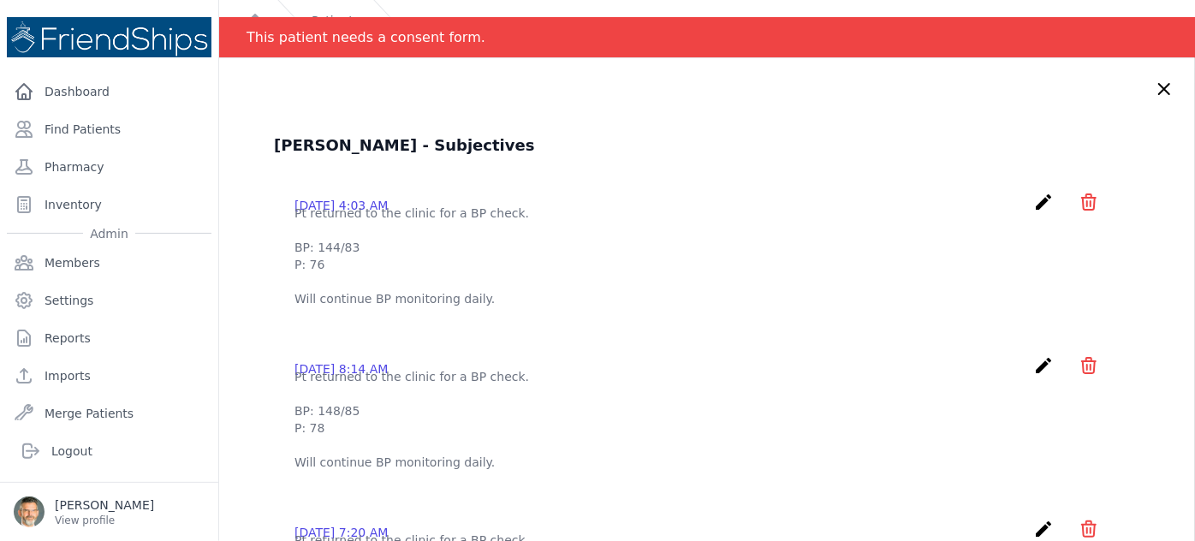
scroll to position [0, 0]
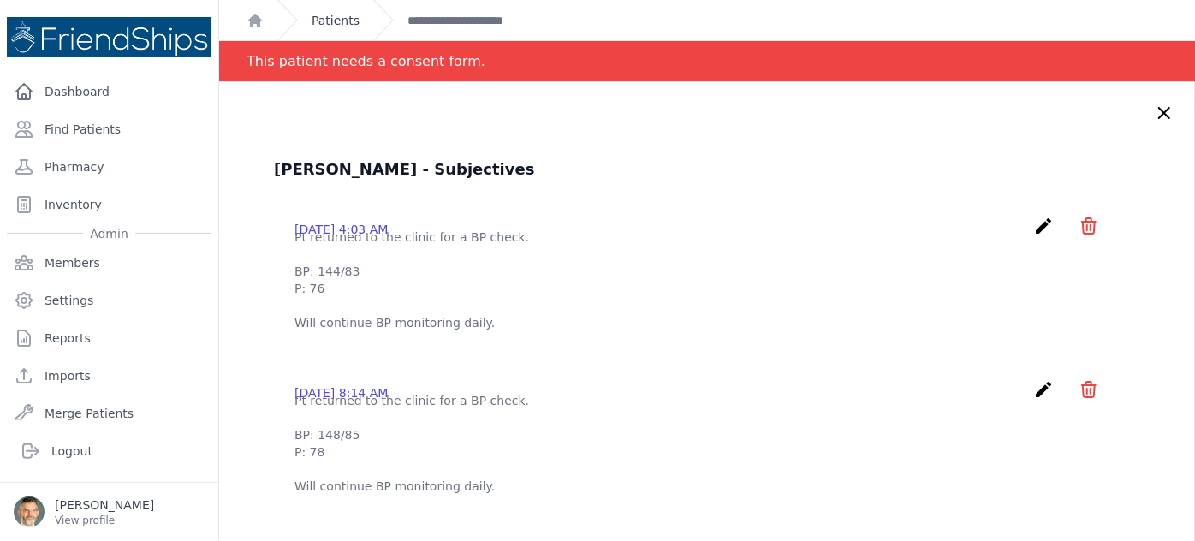
click at [334, 17] on link "Patients" at bounding box center [336, 20] width 48 height 17
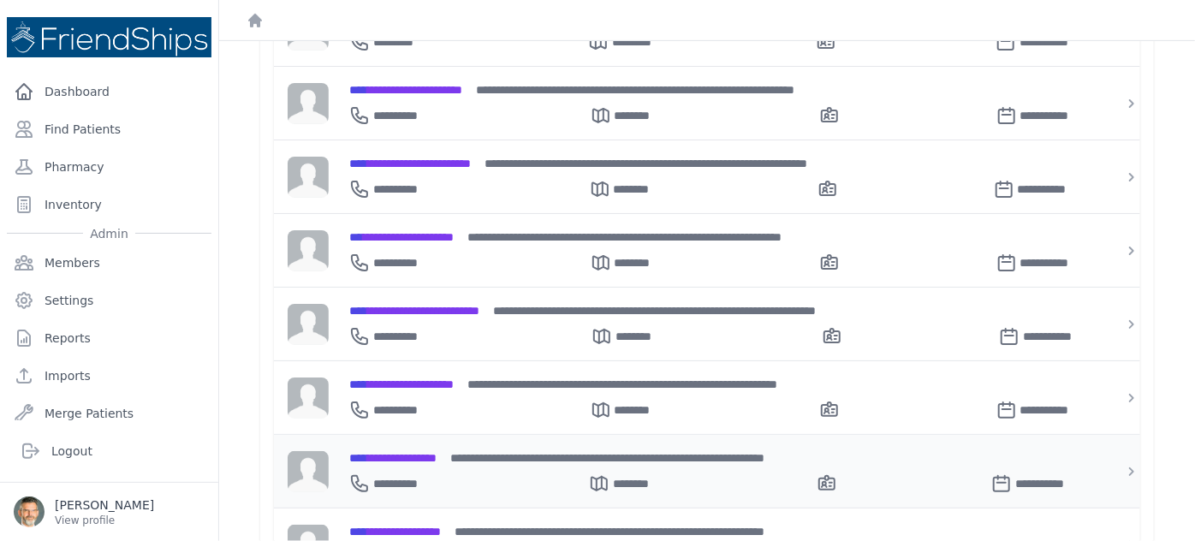
scroll to position [467, 0]
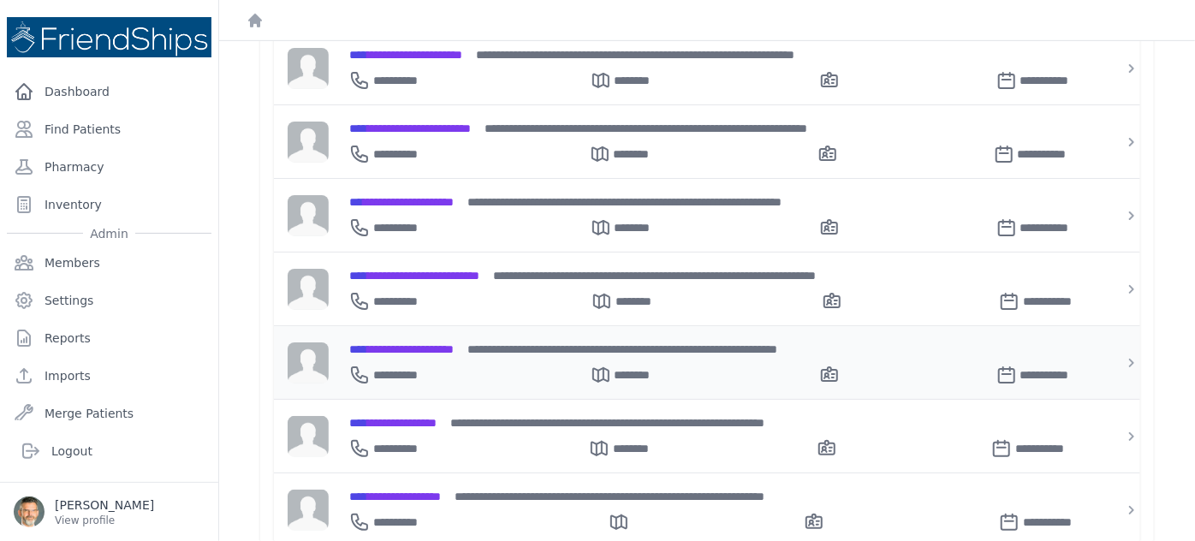
click at [420, 343] on span "**********" at bounding box center [401, 349] width 104 height 12
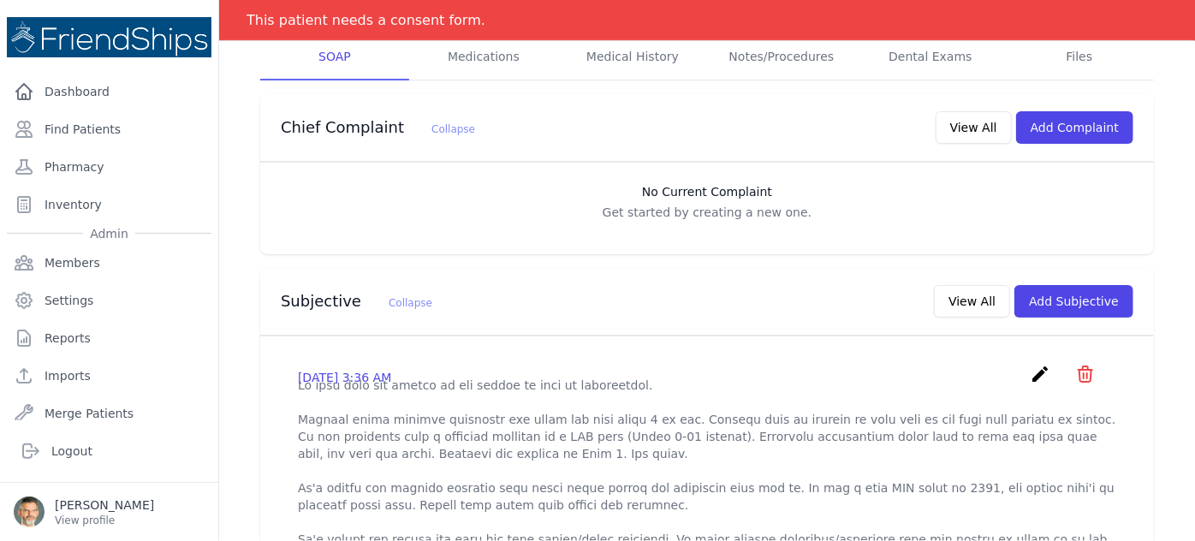
scroll to position [311, 0]
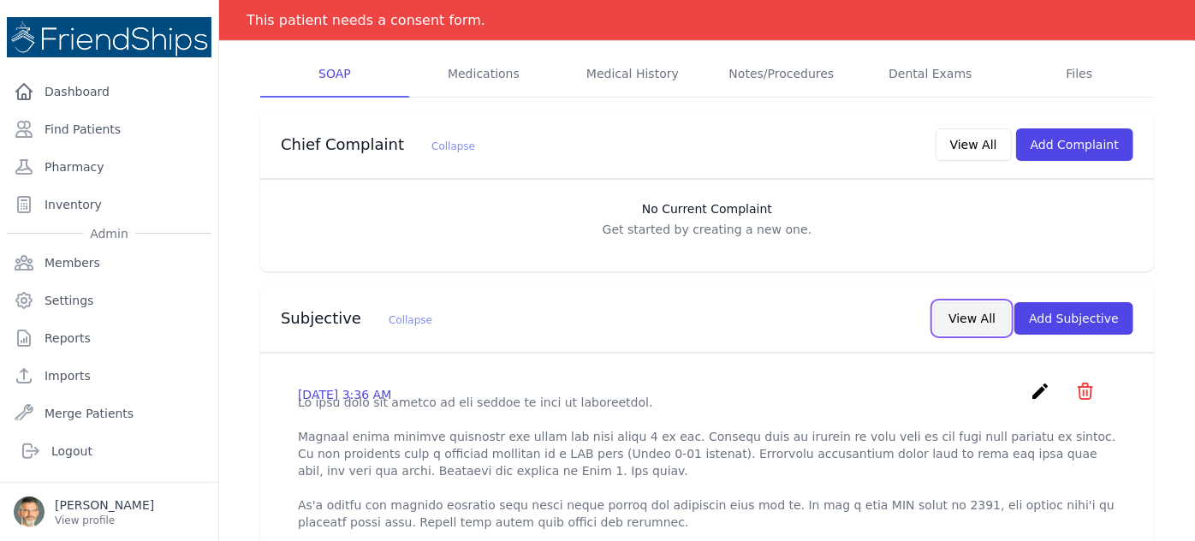
click at [968, 302] on button "View All" at bounding box center [972, 318] width 76 height 33
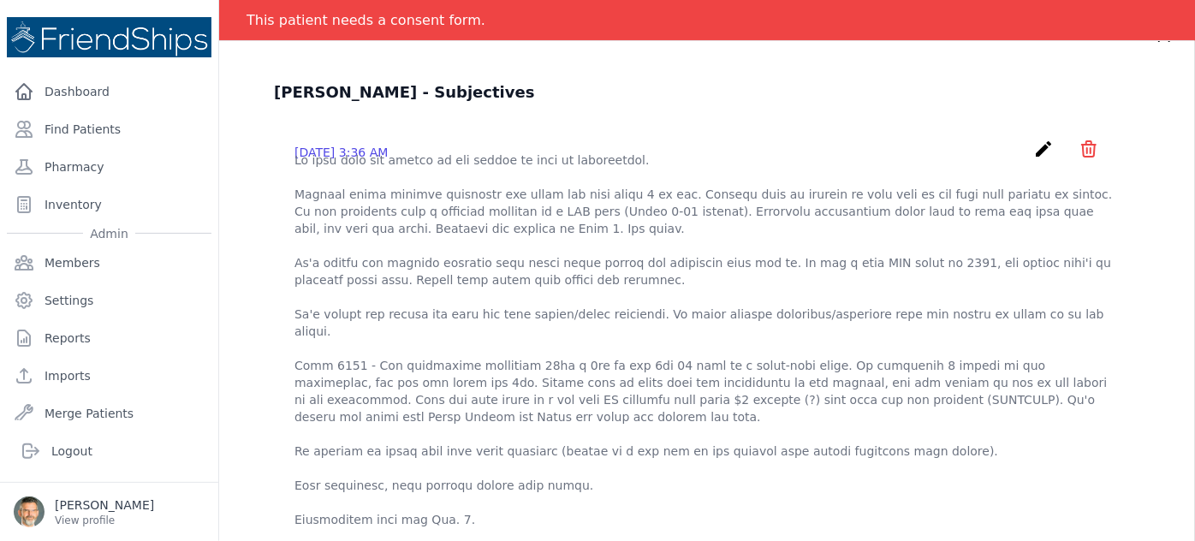
scroll to position [0, 0]
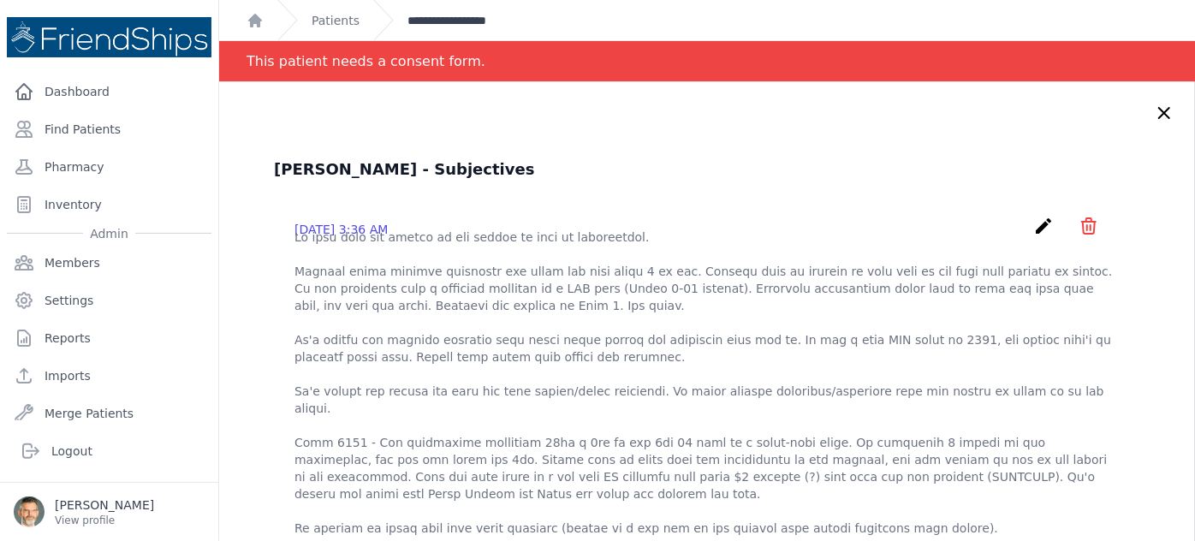
click at [433, 24] on link "**********" at bounding box center [467, 20] width 119 height 17
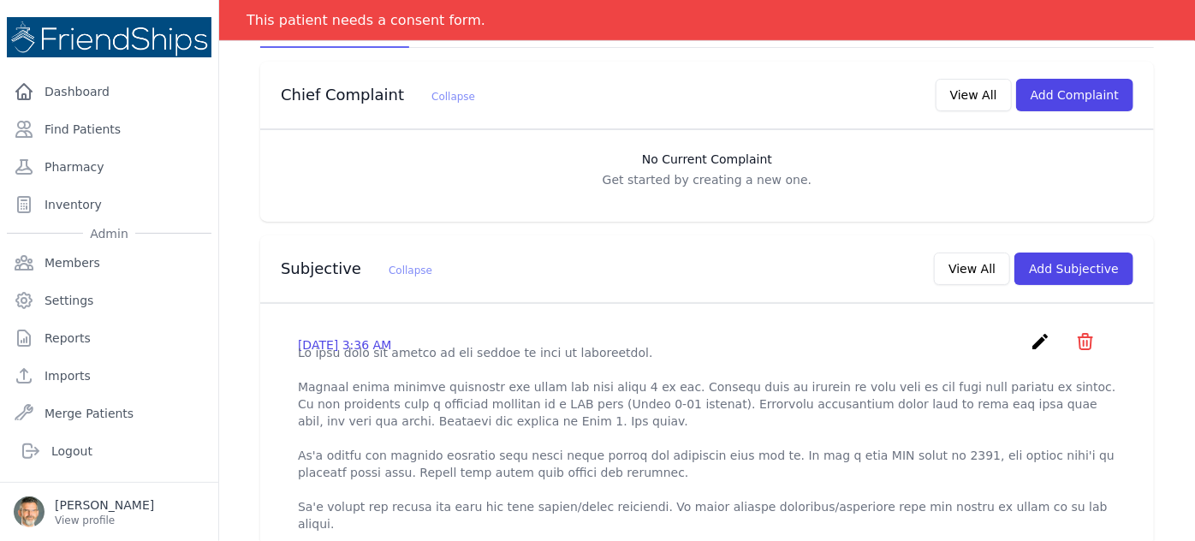
scroll to position [278, 0]
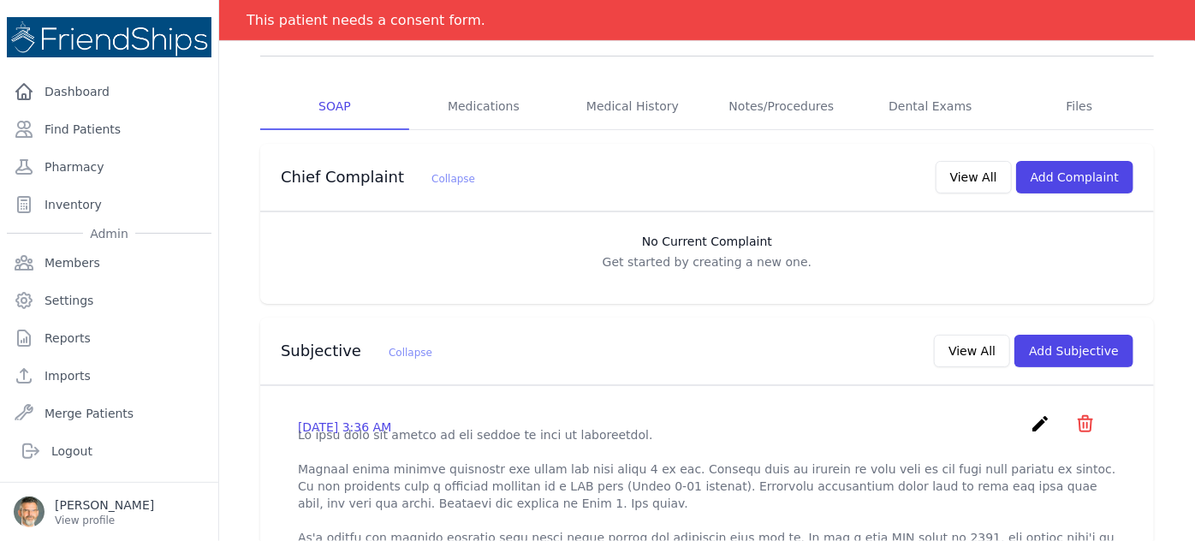
click at [869, 233] on h3 "No Current Complaint" at bounding box center [707, 241] width 860 height 17
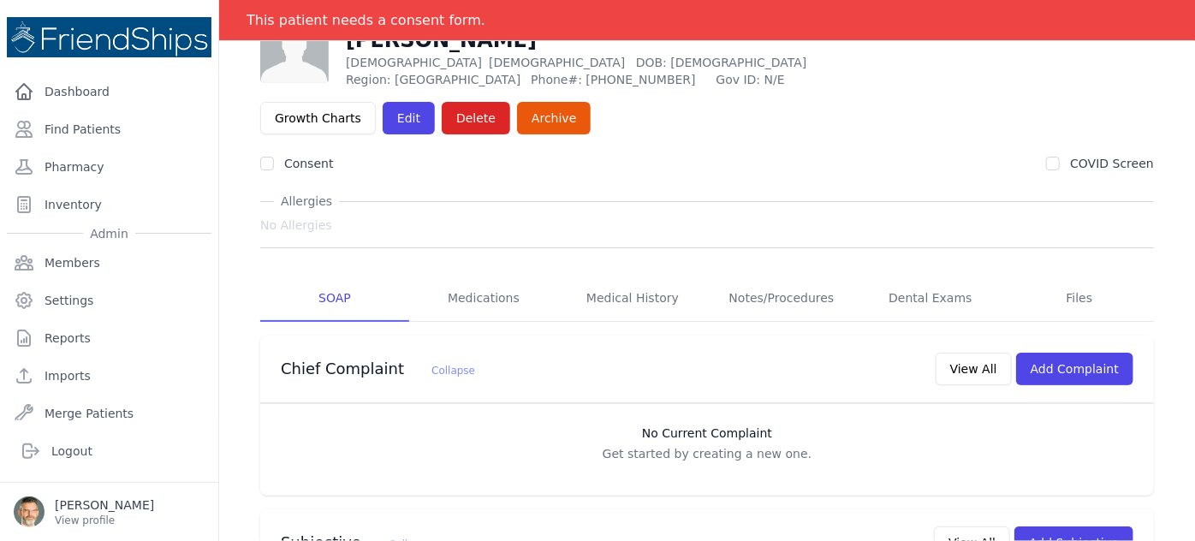
scroll to position [45, 0]
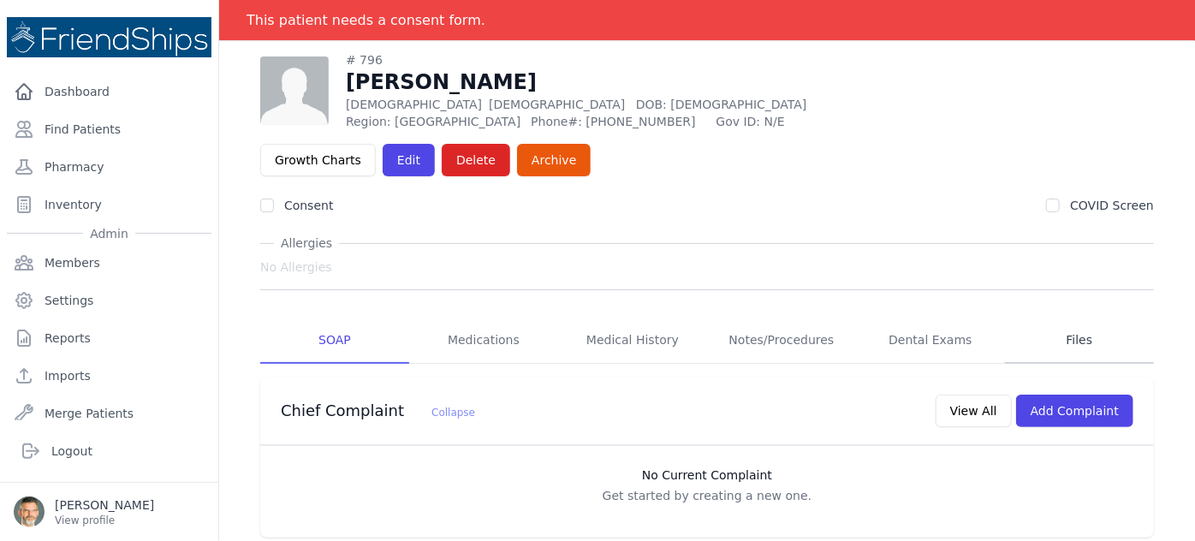
click at [1058, 318] on link "Files" at bounding box center [1079, 341] width 149 height 46
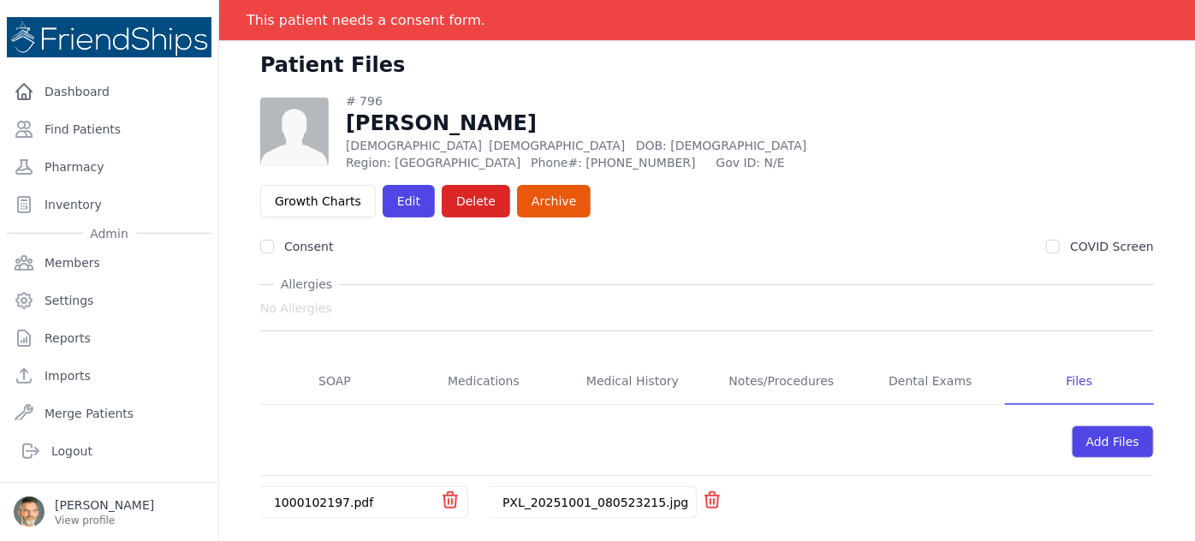
click at [330, 496] on link "1000102197.pdf" at bounding box center [323, 503] width 99 height 14
click at [573, 496] on link "PXL_20251001_080523215.jpg" at bounding box center [596, 503] width 186 height 14
click at [326, 359] on link "SOAP" at bounding box center [334, 382] width 149 height 46
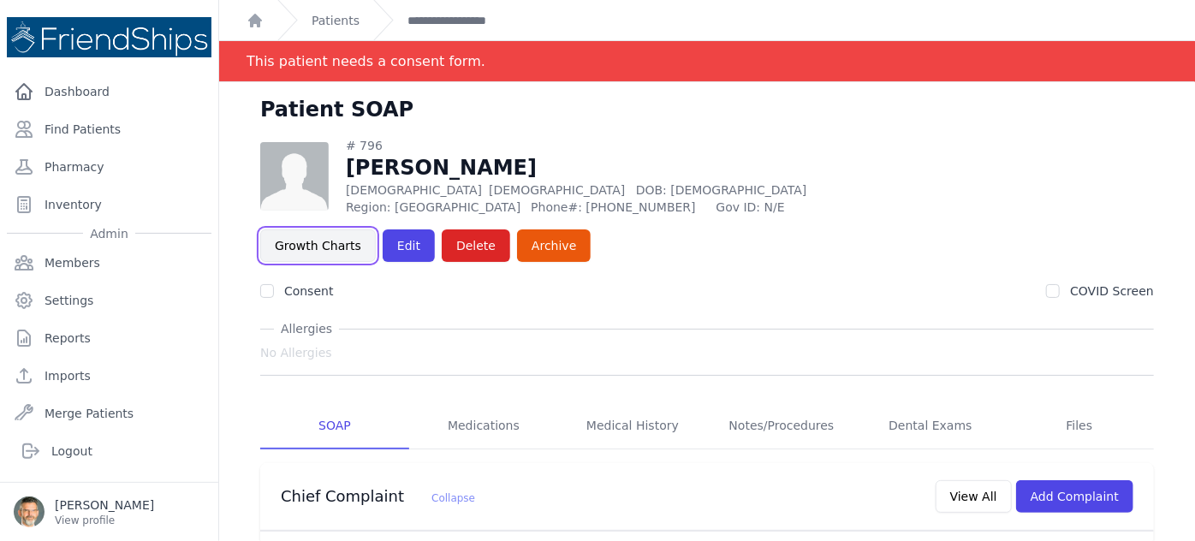
click at [376, 229] on link "Growth Charts" at bounding box center [318, 245] width 116 height 33
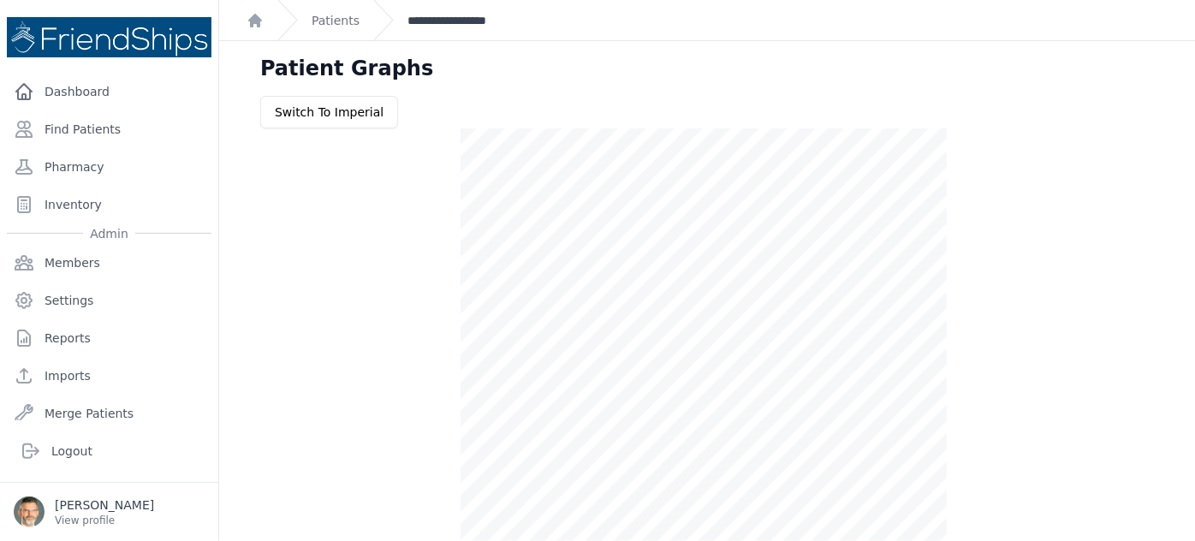
click at [443, 21] on link "**********" at bounding box center [467, 20] width 119 height 17
